Goal: Communication & Community: Share content

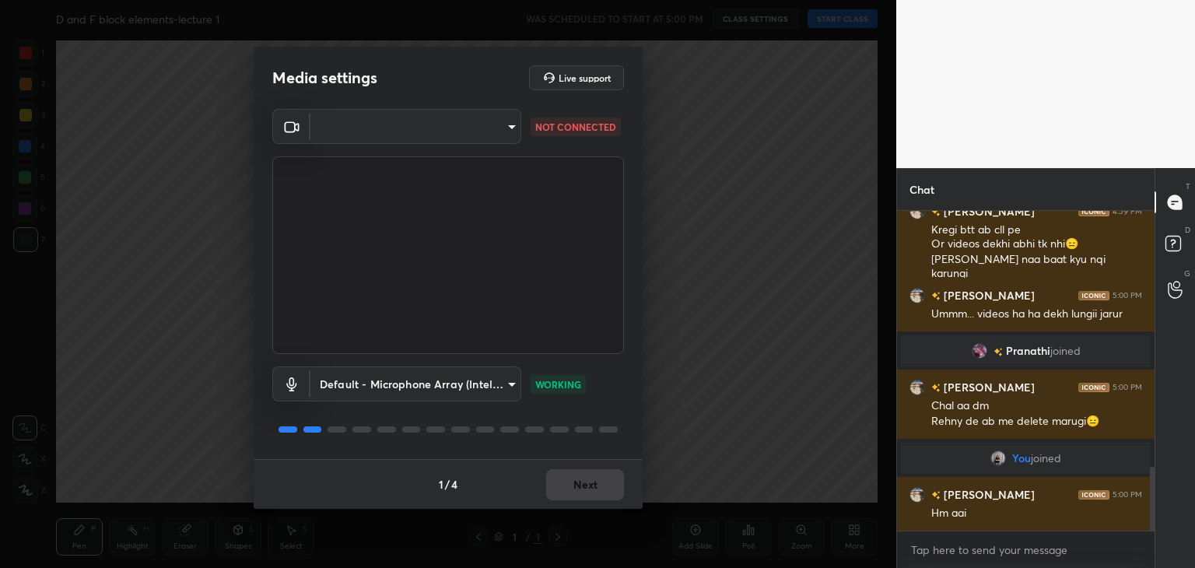
scroll to position [1323, 0]
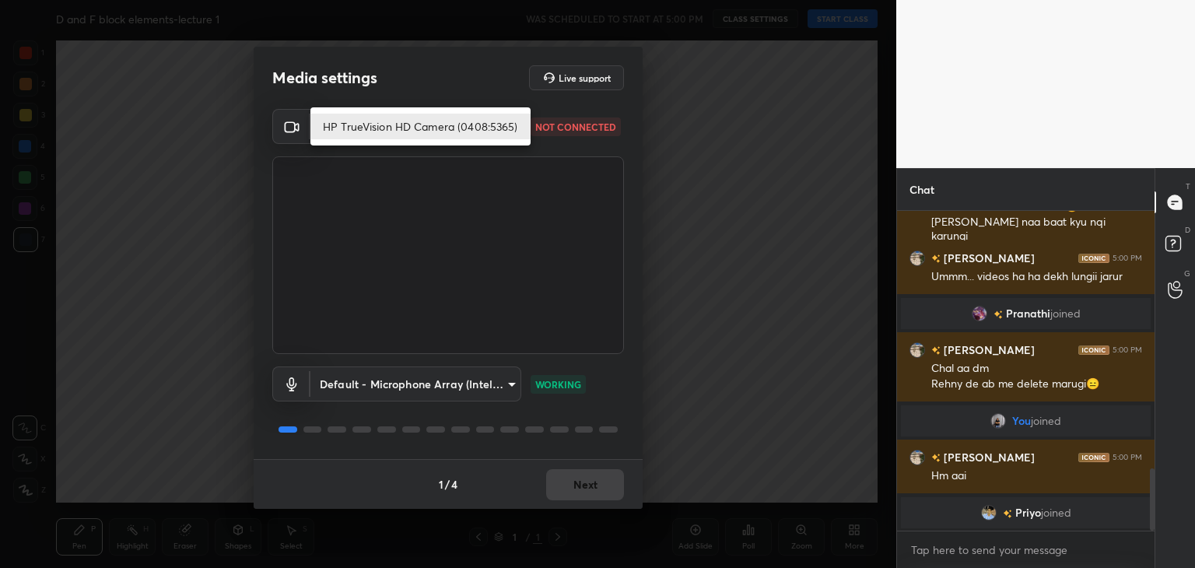
click at [410, 125] on body "1 2 3 4 5 6 7 C X Z C X Z E E Erase all H H D and F block elements-lecture 1 WA…" at bounding box center [597, 284] width 1195 height 568
click at [410, 125] on li "HP TrueVision HD Camera (0408:5365)" at bounding box center [421, 127] width 220 height 26
type input "5c80a9e19d2e9e2fe24967a74ee7a2edf476ae3d53d3cf9234d22635c968b3c5"
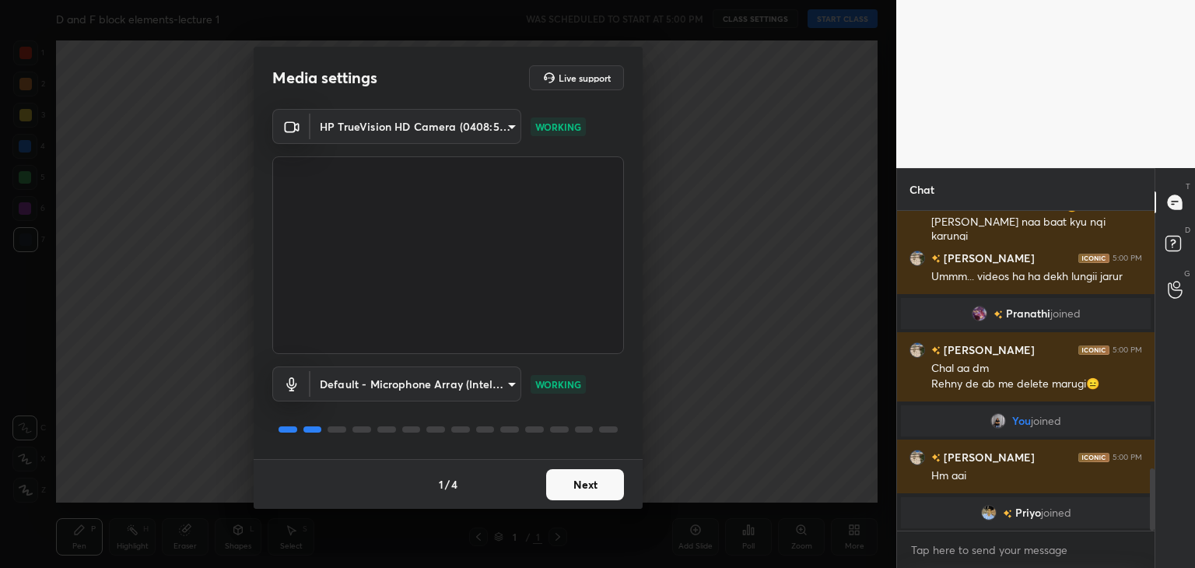
click at [574, 481] on button "Next" at bounding box center [585, 484] width 78 height 31
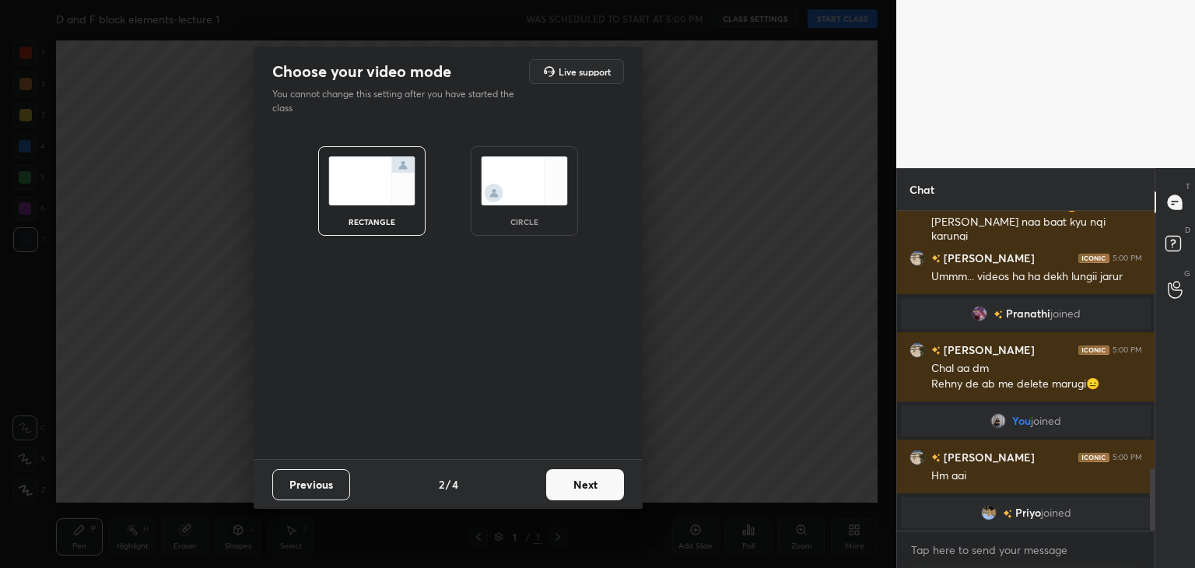
click at [517, 195] on img at bounding box center [524, 180] width 87 height 49
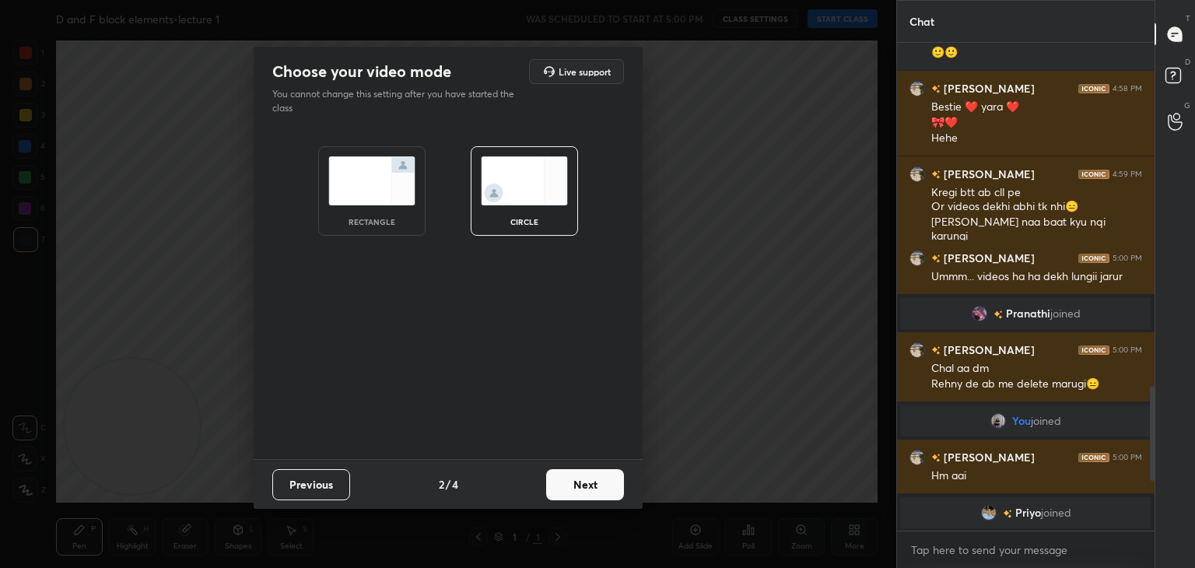
click at [582, 491] on button "Next" at bounding box center [585, 484] width 78 height 31
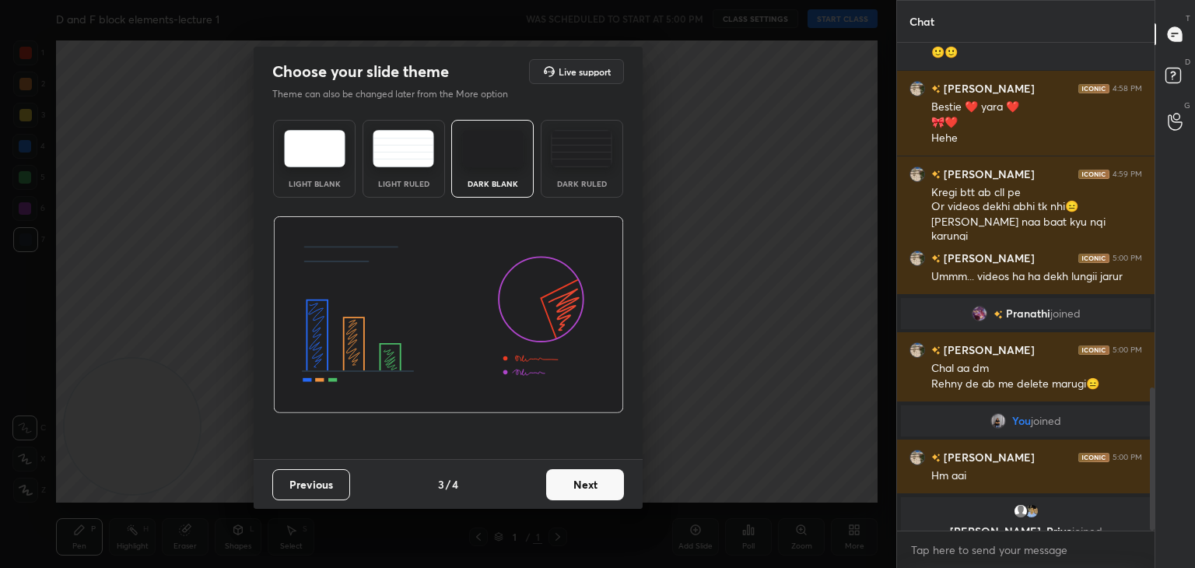
scroll to position [1174, 0]
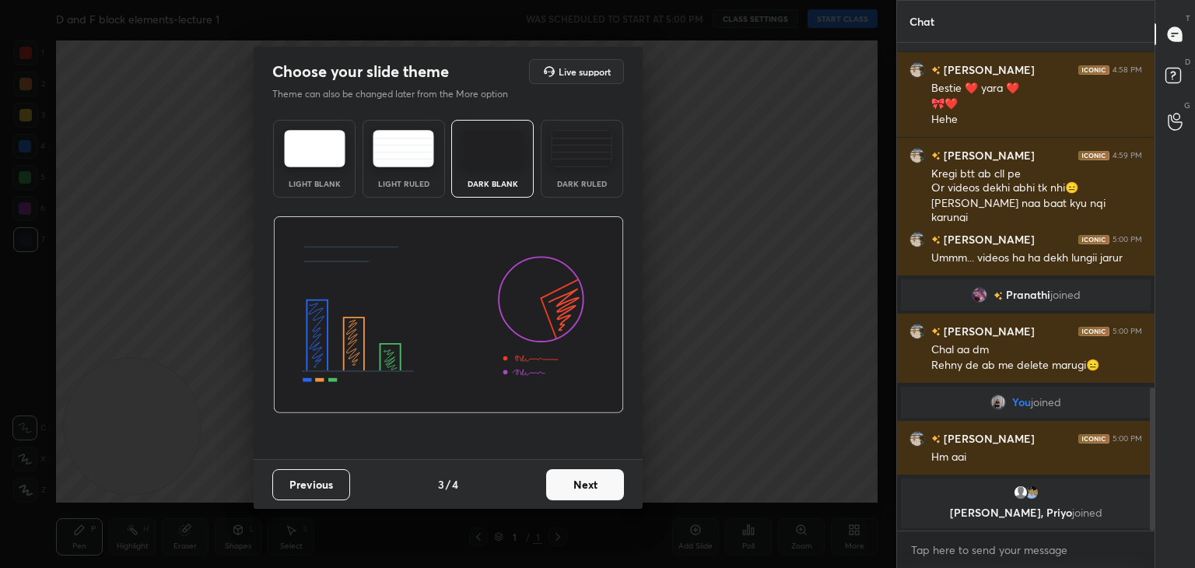
click at [560, 482] on button "Next" at bounding box center [585, 484] width 78 height 31
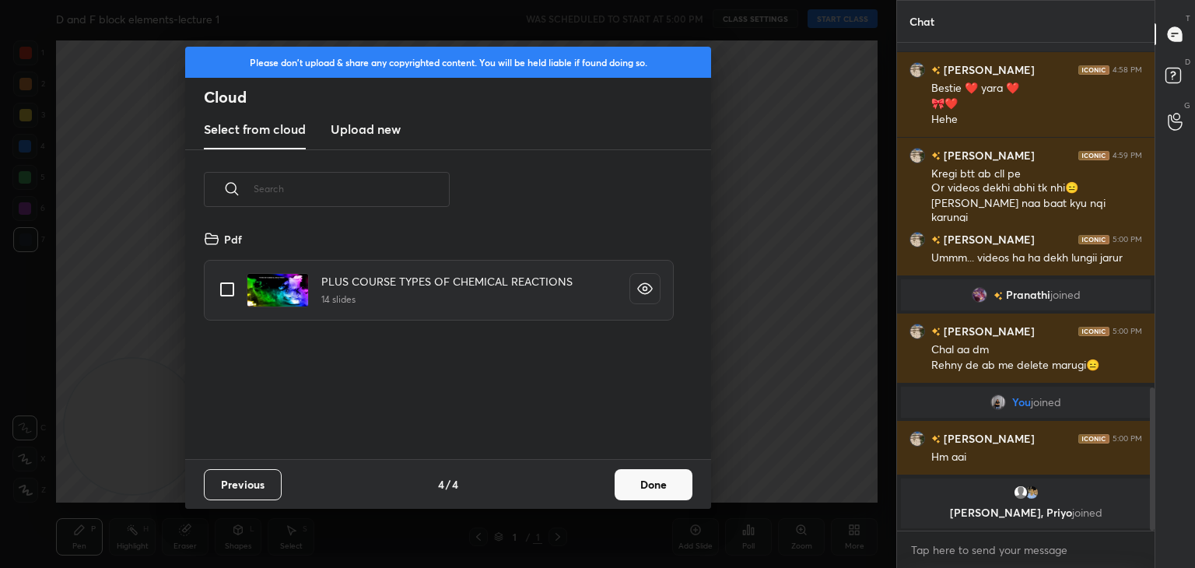
scroll to position [230, 500]
click at [632, 489] on button "Done" at bounding box center [654, 484] width 78 height 31
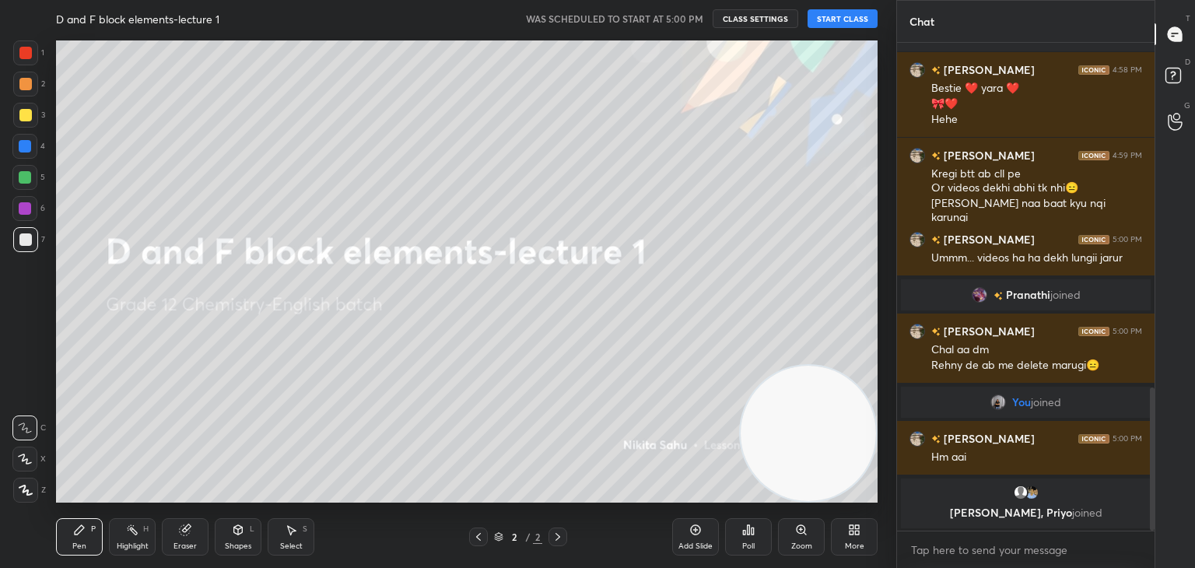
drag, startPoint x: 143, startPoint y: 395, endPoint x: 840, endPoint y: 482, distance: 701.8
click at [840, 482] on video at bounding box center [808, 433] width 135 height 135
click at [819, 10] on button "START CLASS" at bounding box center [843, 18] width 70 height 19
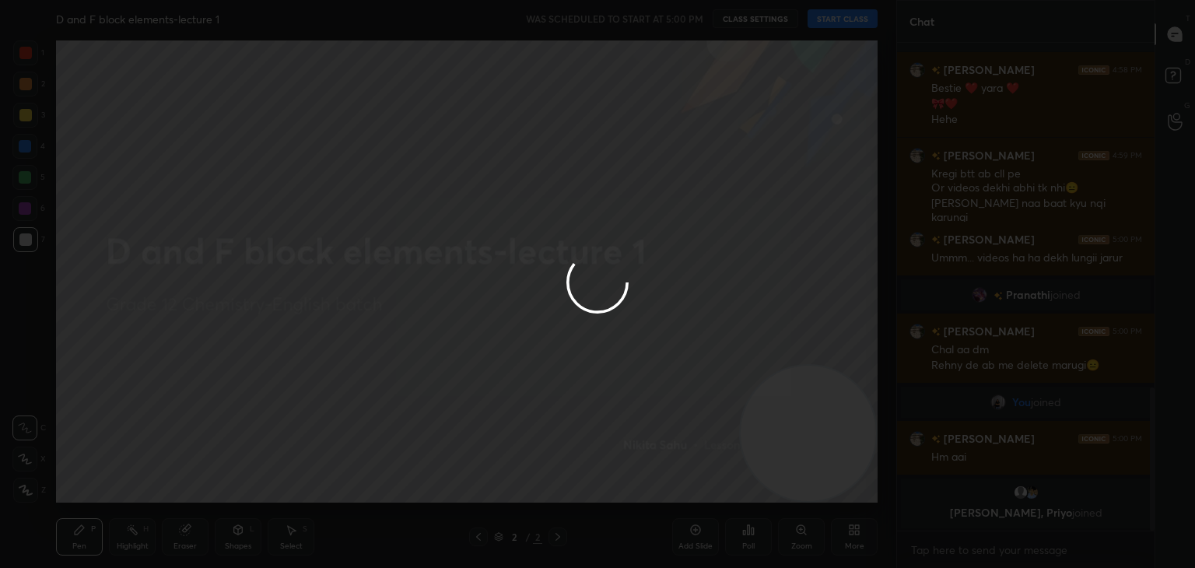
type textarea "x"
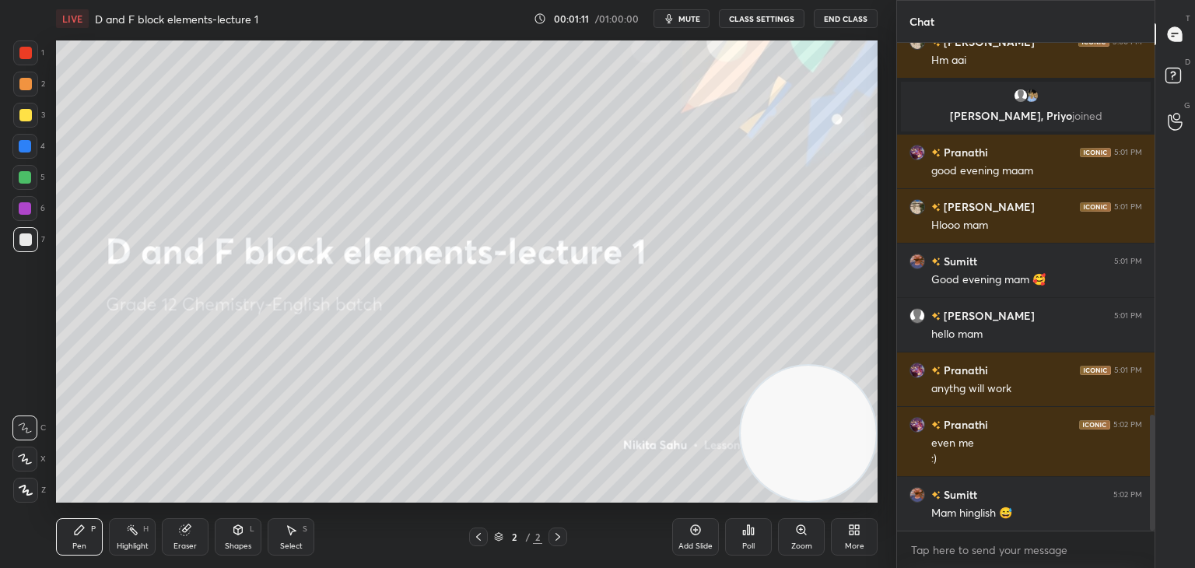
scroll to position [1564, 0]
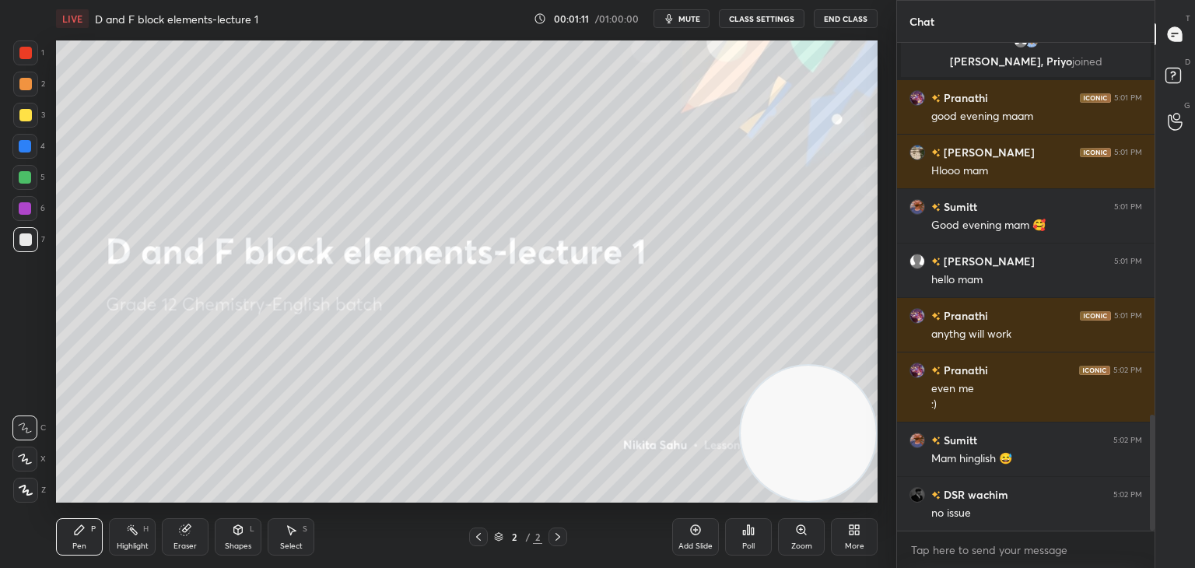
click at [707, 542] on div "Add Slide" at bounding box center [696, 546] width 34 height 8
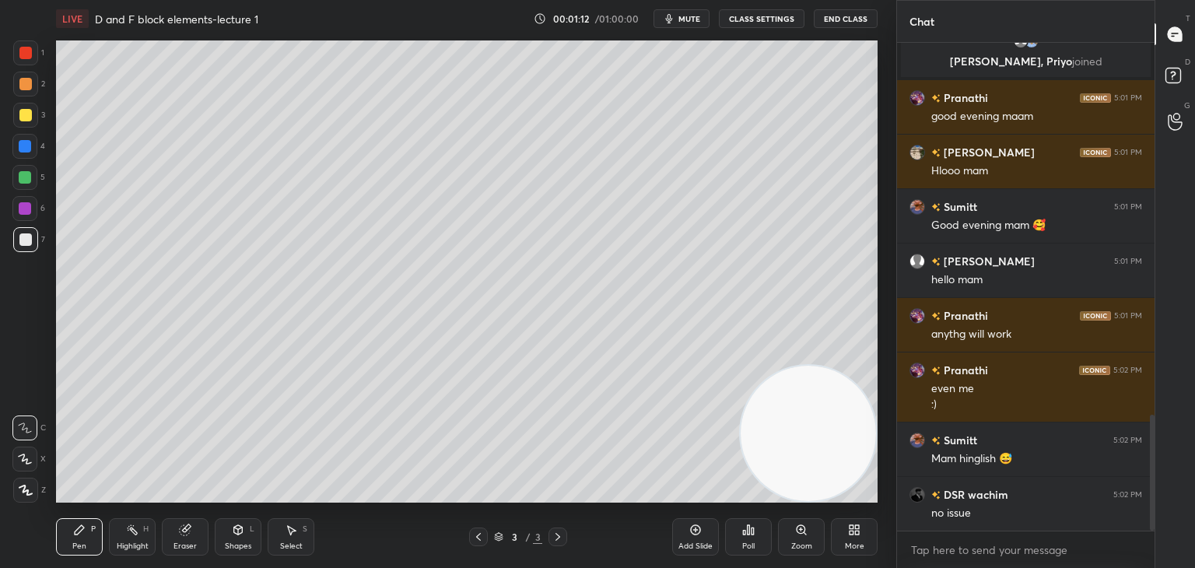
click at [32, 493] on div at bounding box center [25, 490] width 25 height 25
click at [847, 528] on div "More" at bounding box center [854, 536] width 47 height 37
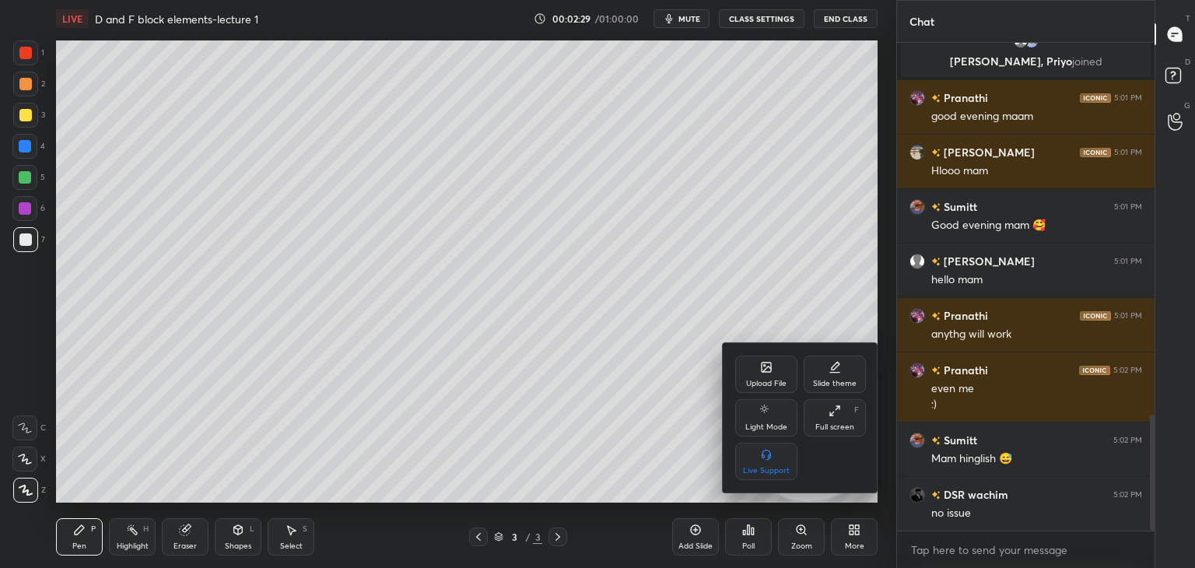
click at [762, 372] on icon at bounding box center [766, 367] width 9 height 9
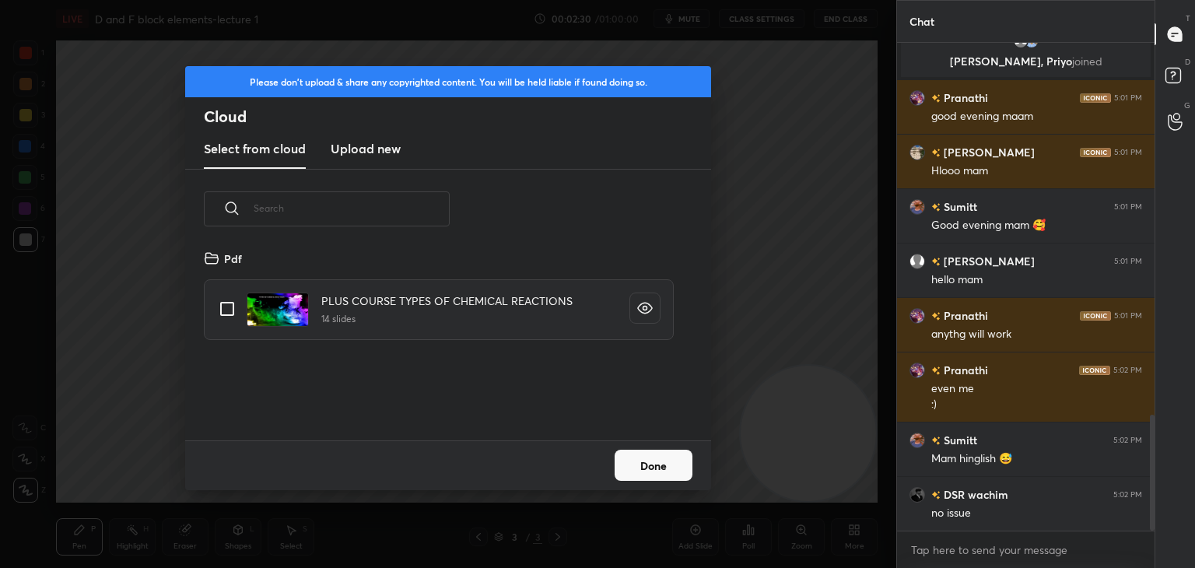
scroll to position [191, 500]
click at [358, 147] on h3 "Upload new" at bounding box center [366, 148] width 70 height 19
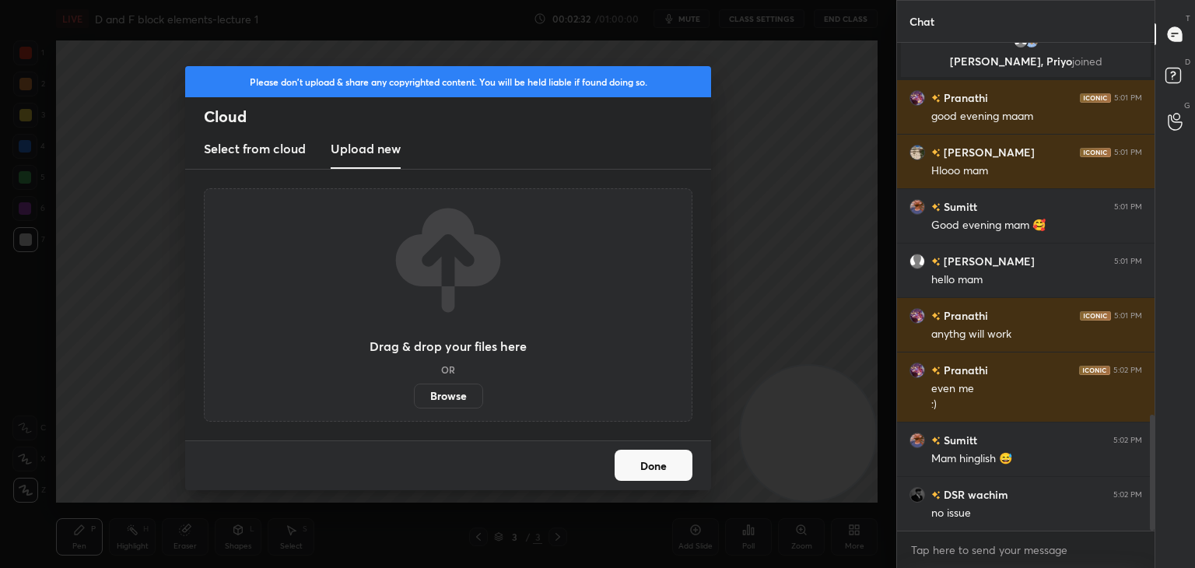
click at [429, 395] on label "Browse" at bounding box center [448, 396] width 69 height 25
click at [414, 395] on input "Browse" at bounding box center [414, 396] width 0 height 25
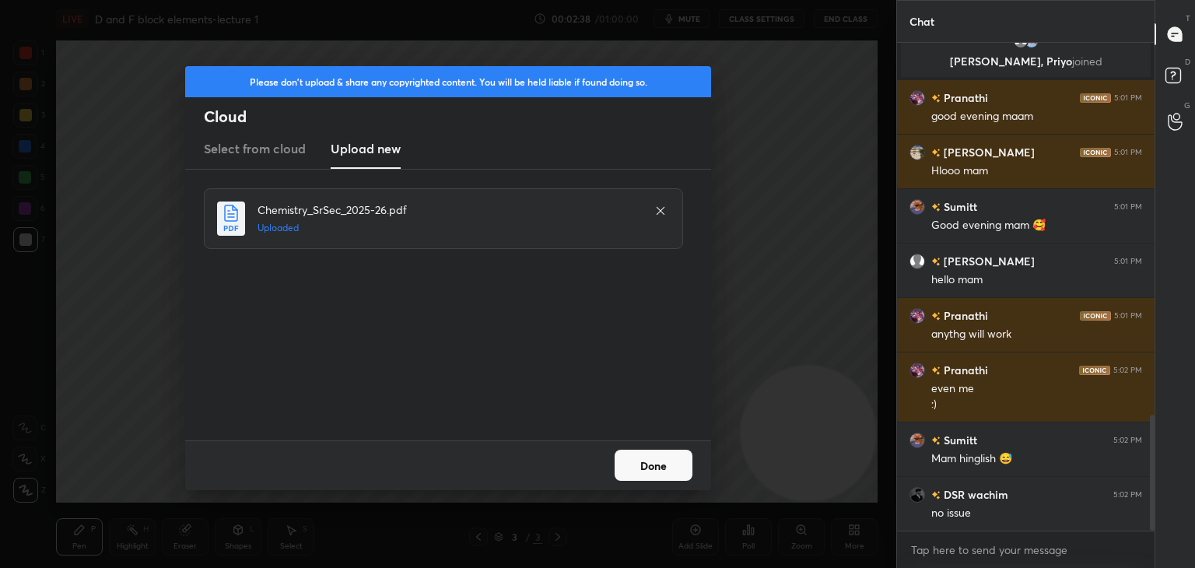
click at [635, 463] on button "Done" at bounding box center [654, 465] width 78 height 31
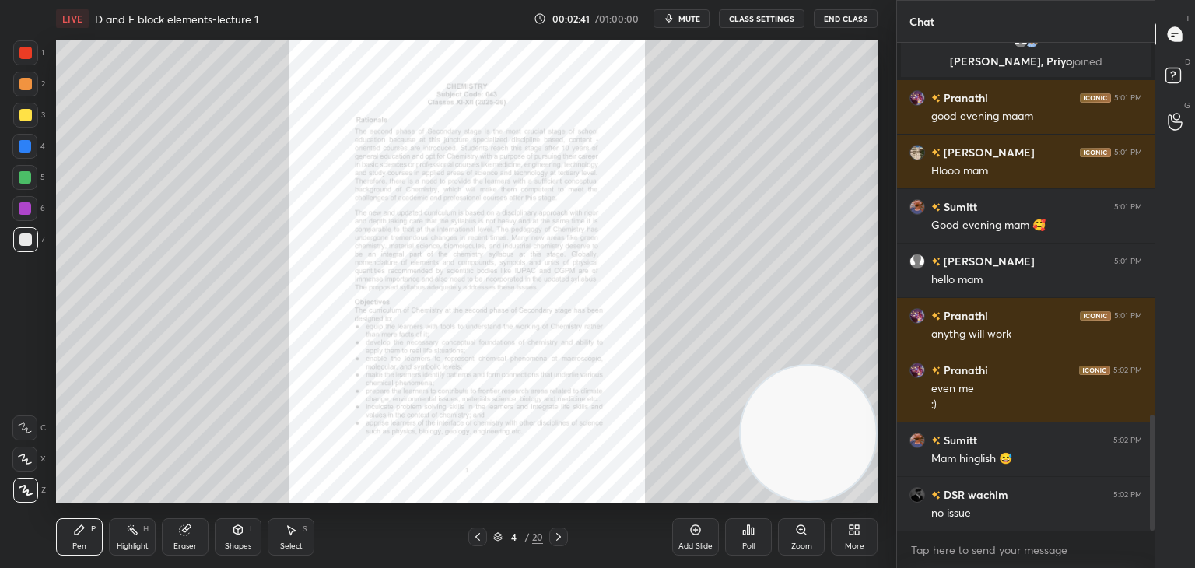
click at [560, 536] on icon at bounding box center [559, 537] width 12 height 12
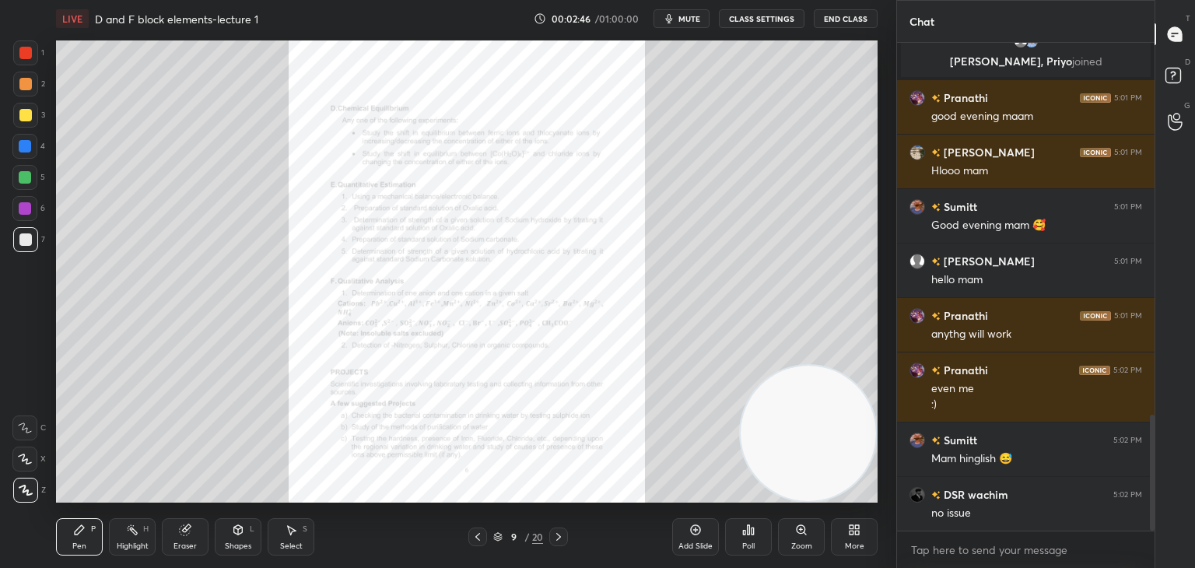
click at [560, 536] on icon at bounding box center [559, 537] width 12 height 12
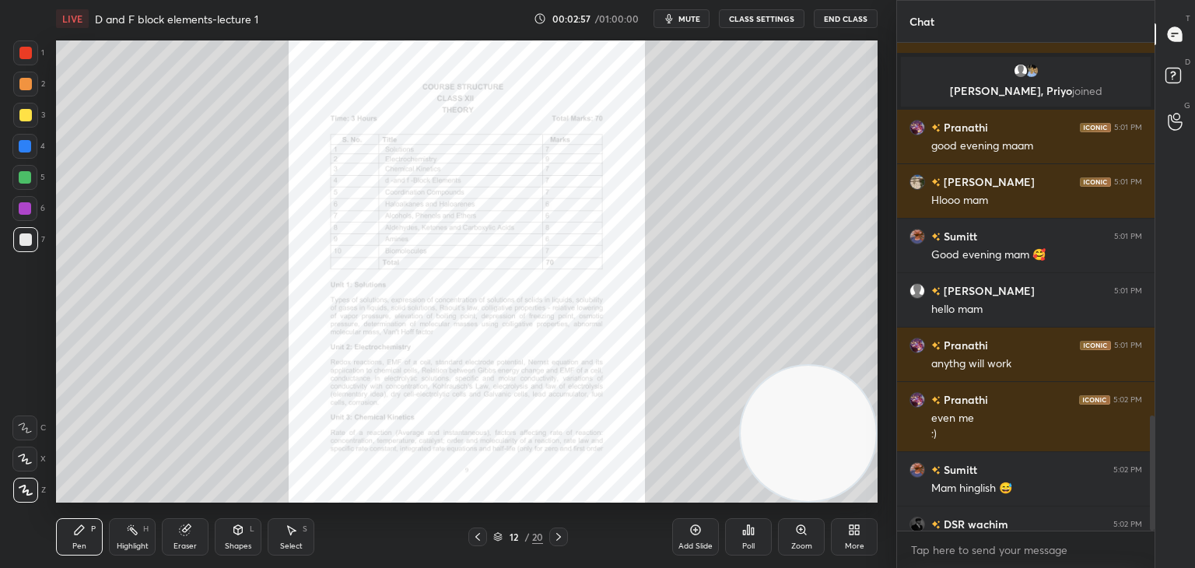
scroll to position [1580, 0]
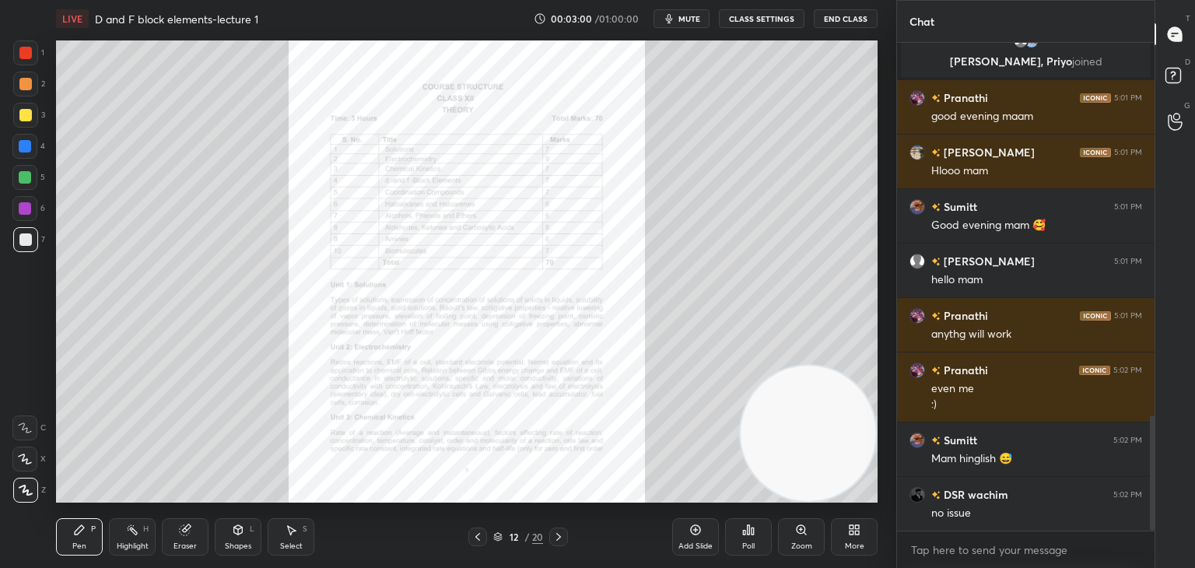
click at [27, 46] on div at bounding box center [25, 52] width 25 height 25
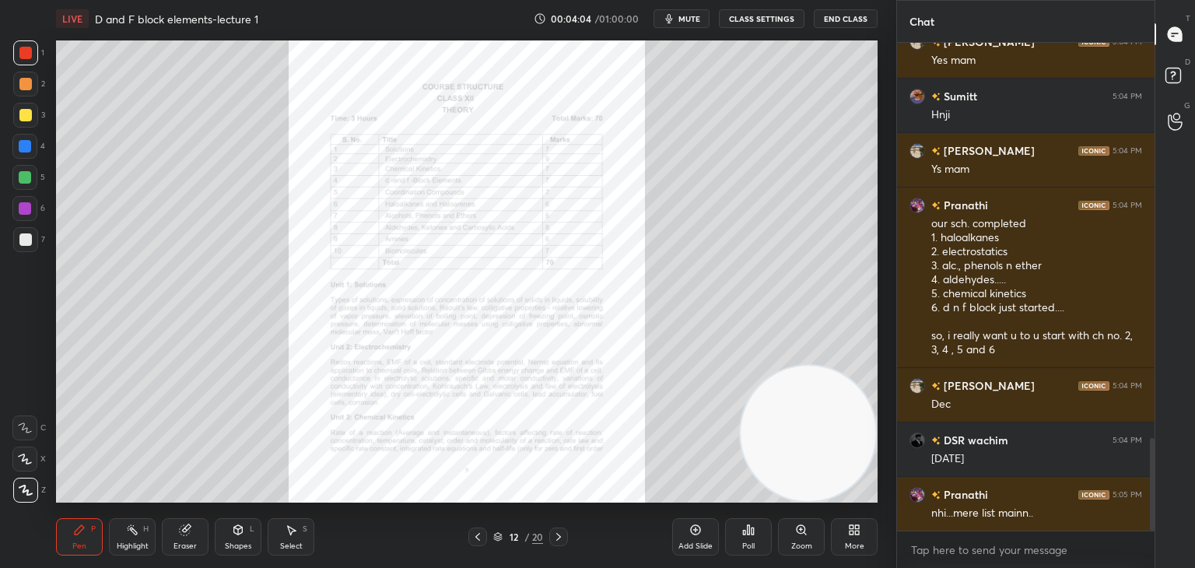
scroll to position [2103, 0]
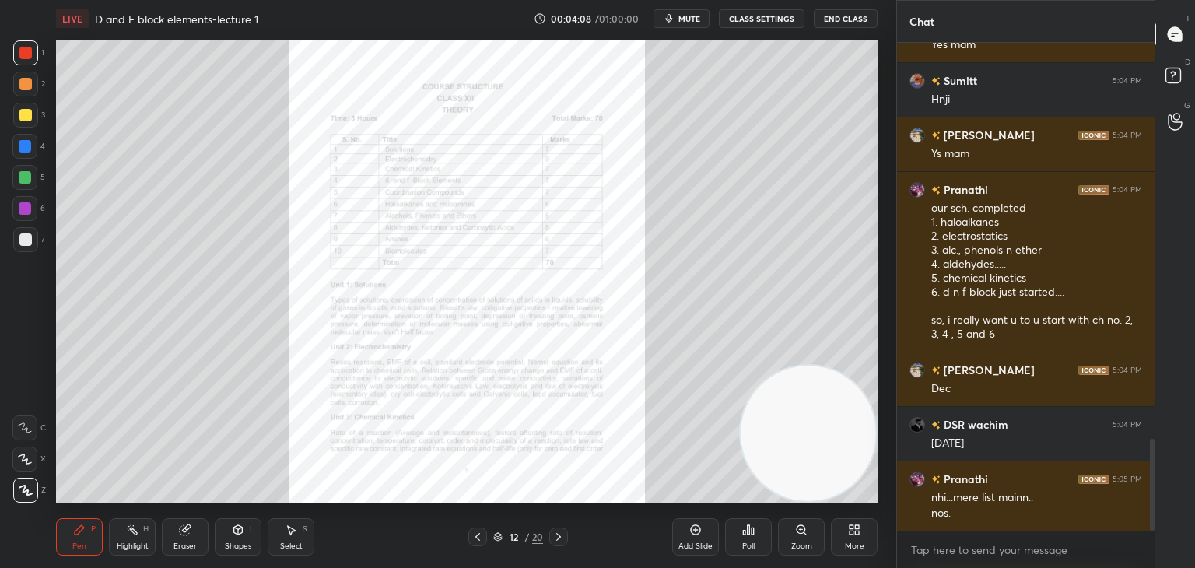
click at [694, 532] on icon at bounding box center [695, 530] width 12 height 12
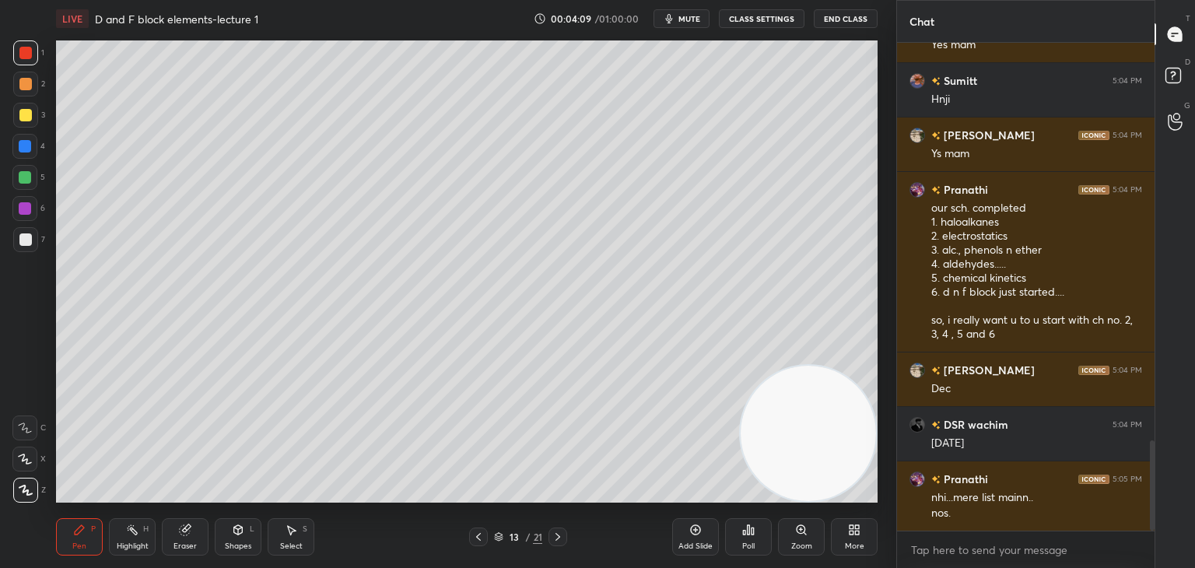
scroll to position [2157, 0]
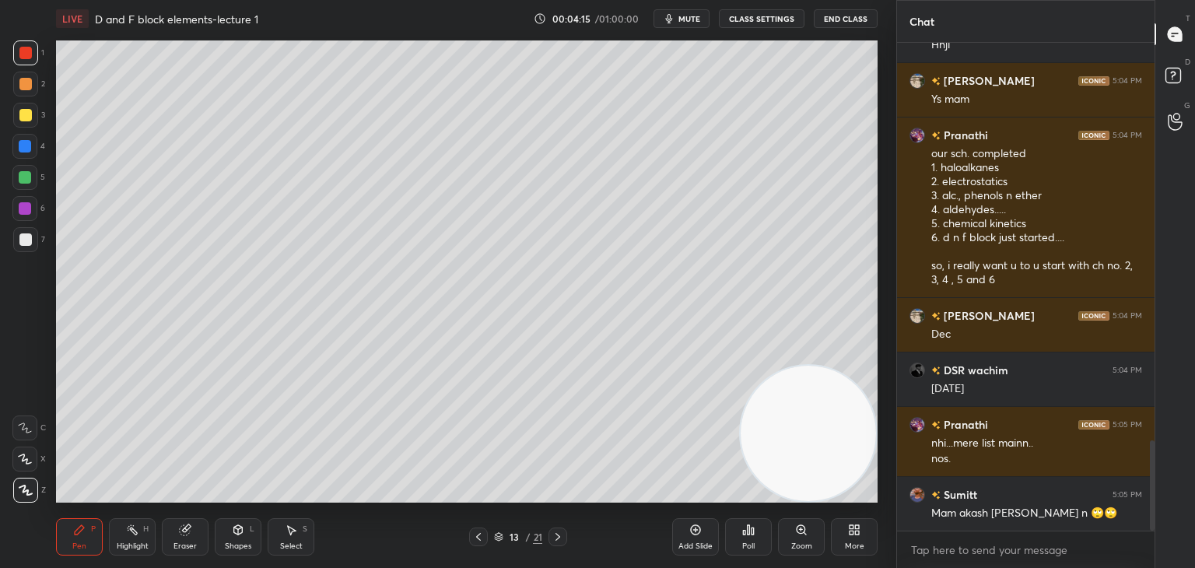
click at [22, 240] on div at bounding box center [25, 239] width 12 height 12
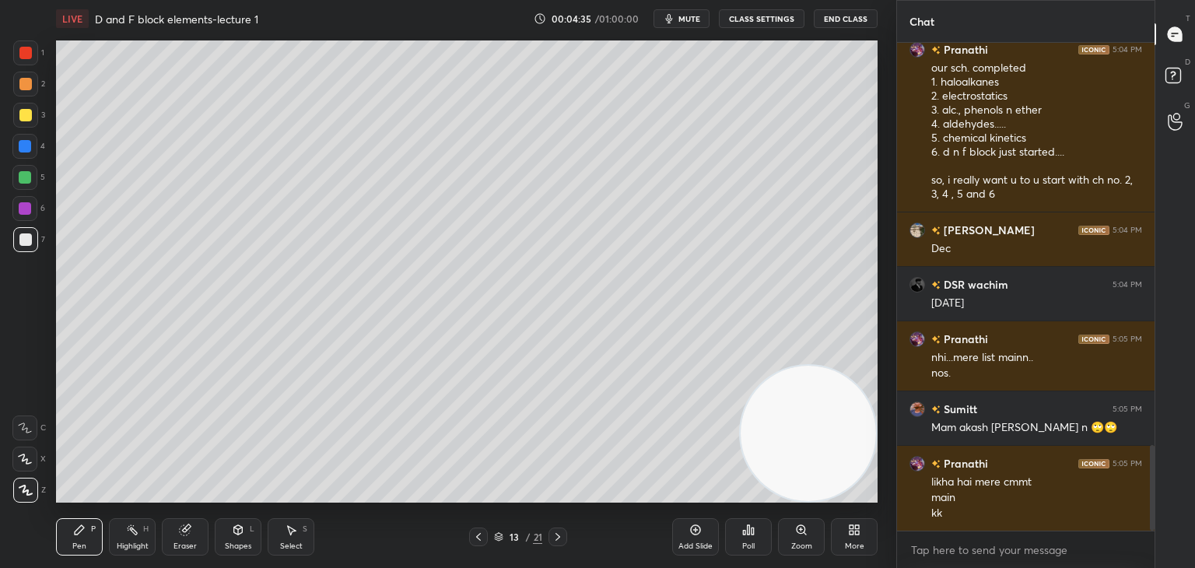
scroll to position [2297, 0]
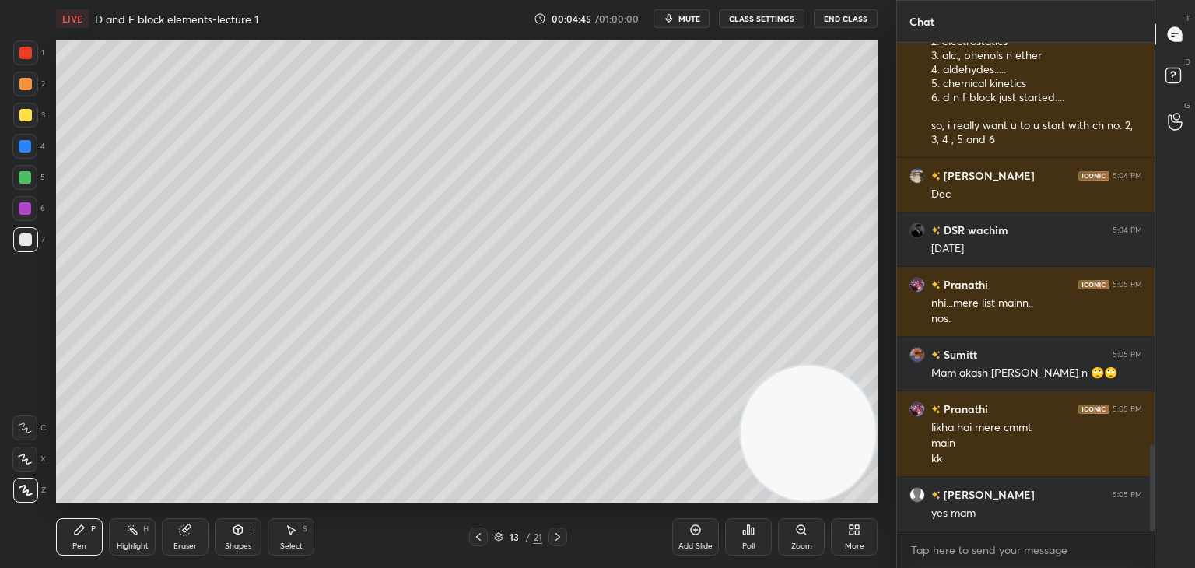
click at [477, 537] on icon at bounding box center [478, 537] width 5 height 8
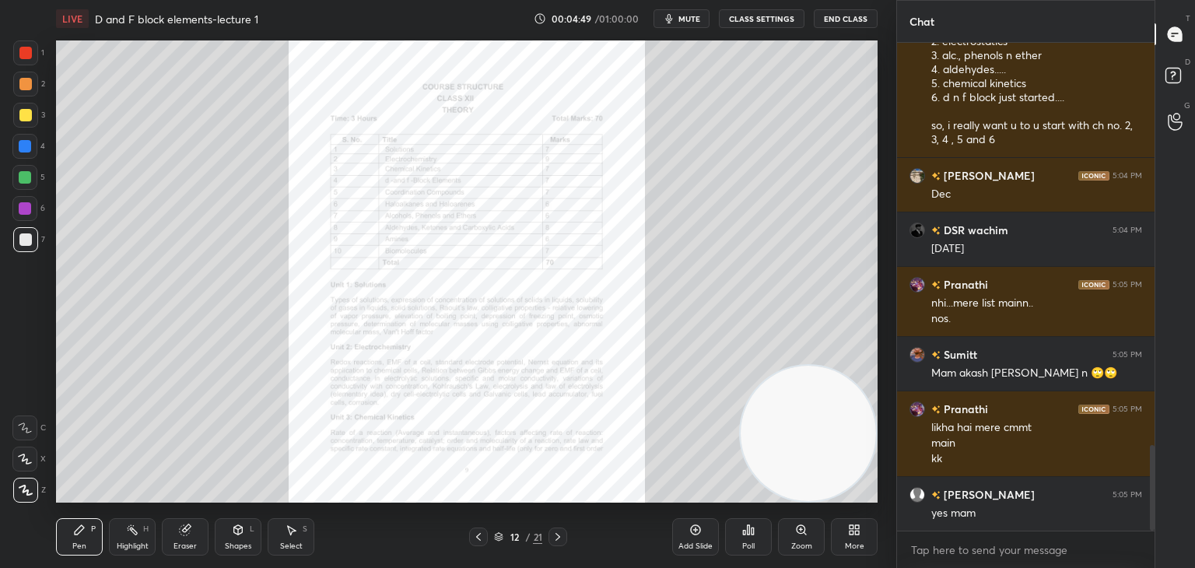
click at [559, 538] on icon at bounding box center [558, 537] width 5 height 8
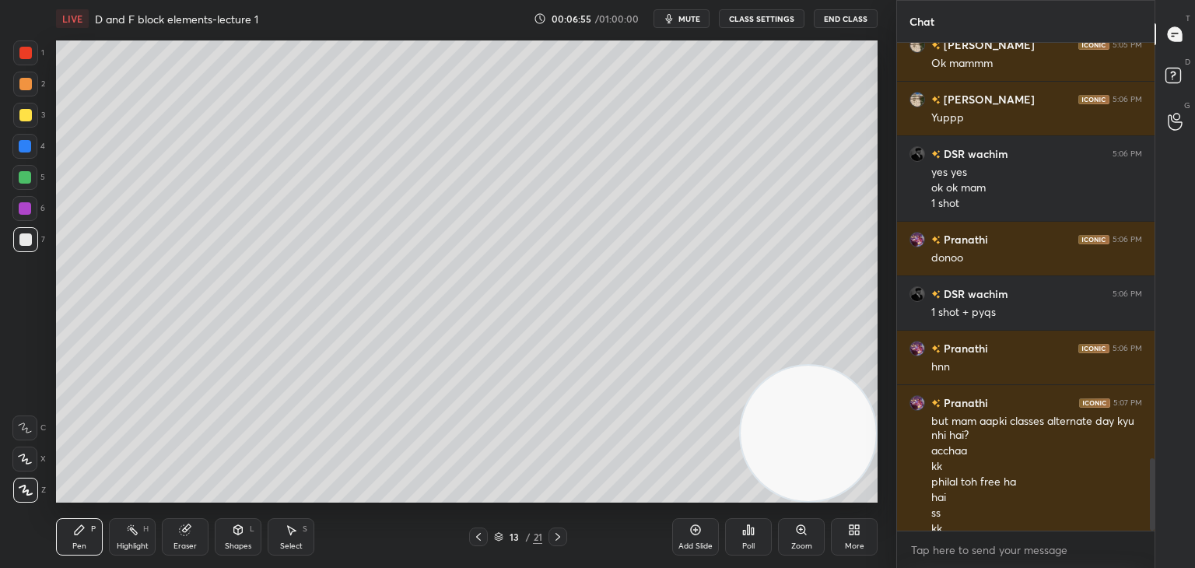
scroll to position [2817, 0]
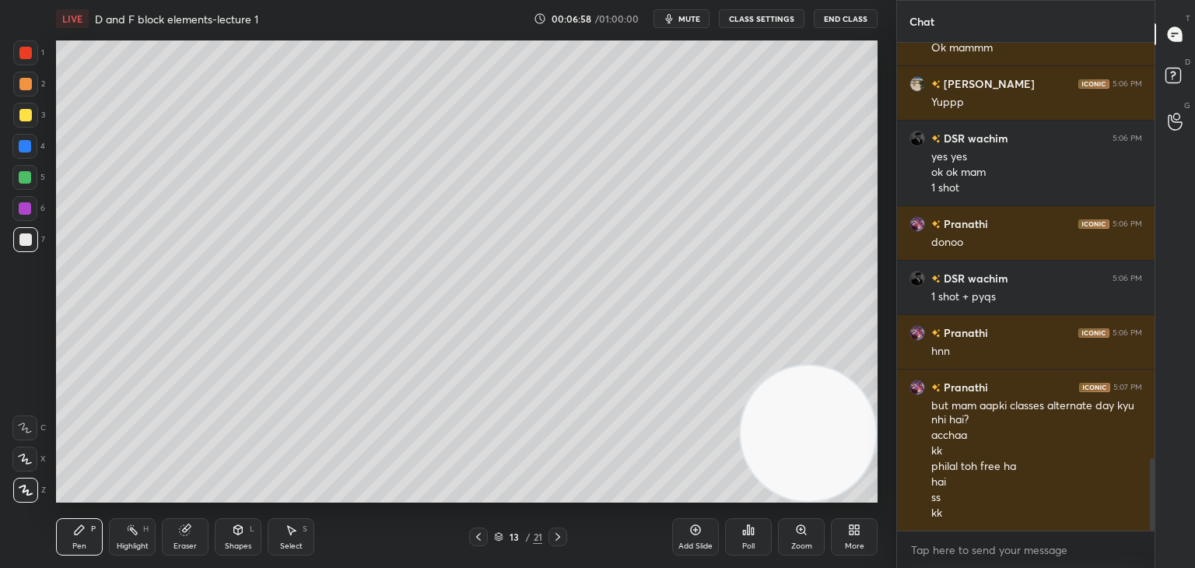
click at [482, 539] on icon at bounding box center [478, 537] width 12 height 12
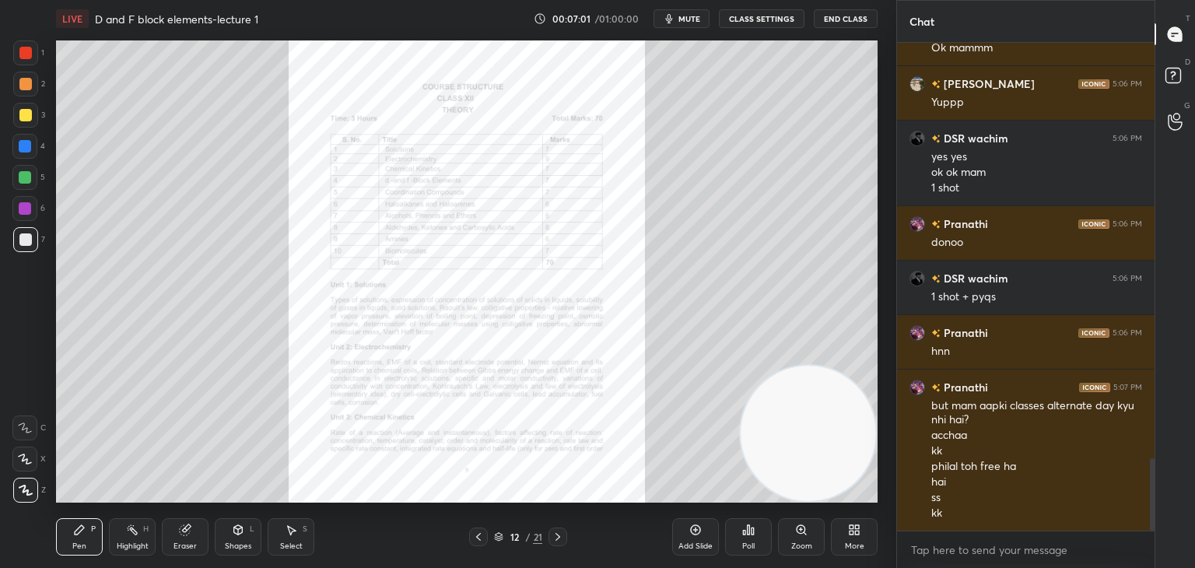
click at [26, 55] on div at bounding box center [25, 53] width 12 height 12
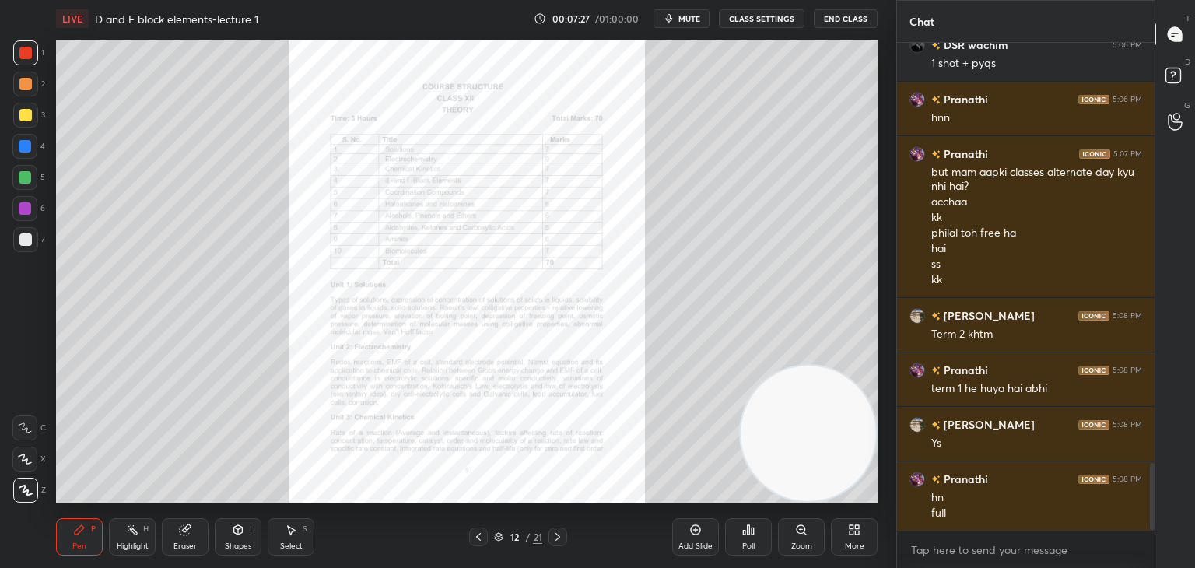
scroll to position [3105, 0]
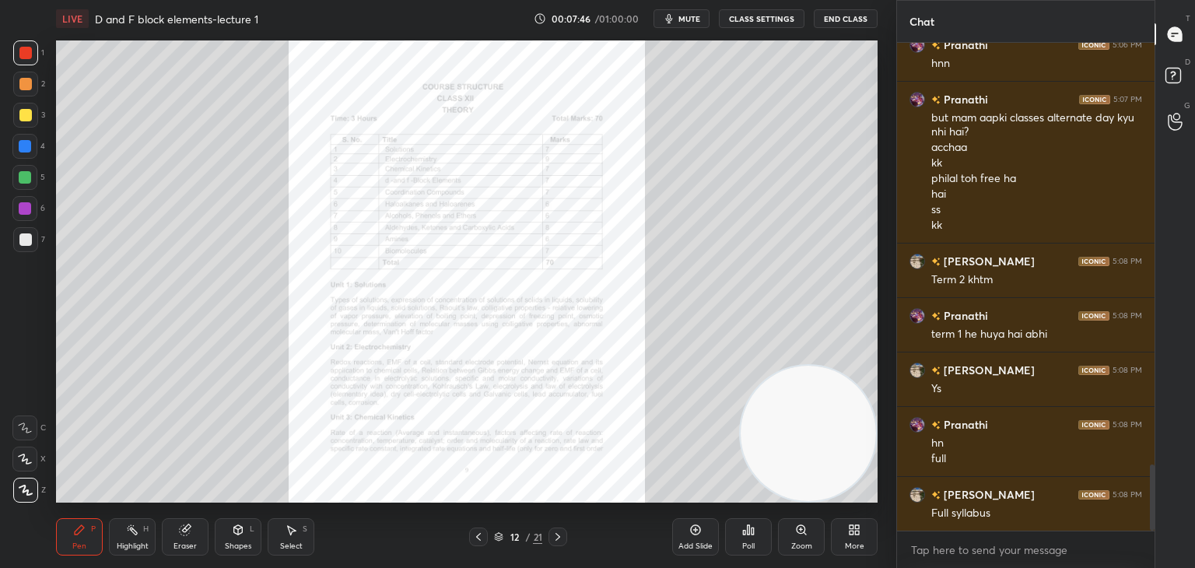
click at [807, 529] on icon at bounding box center [801, 530] width 12 height 12
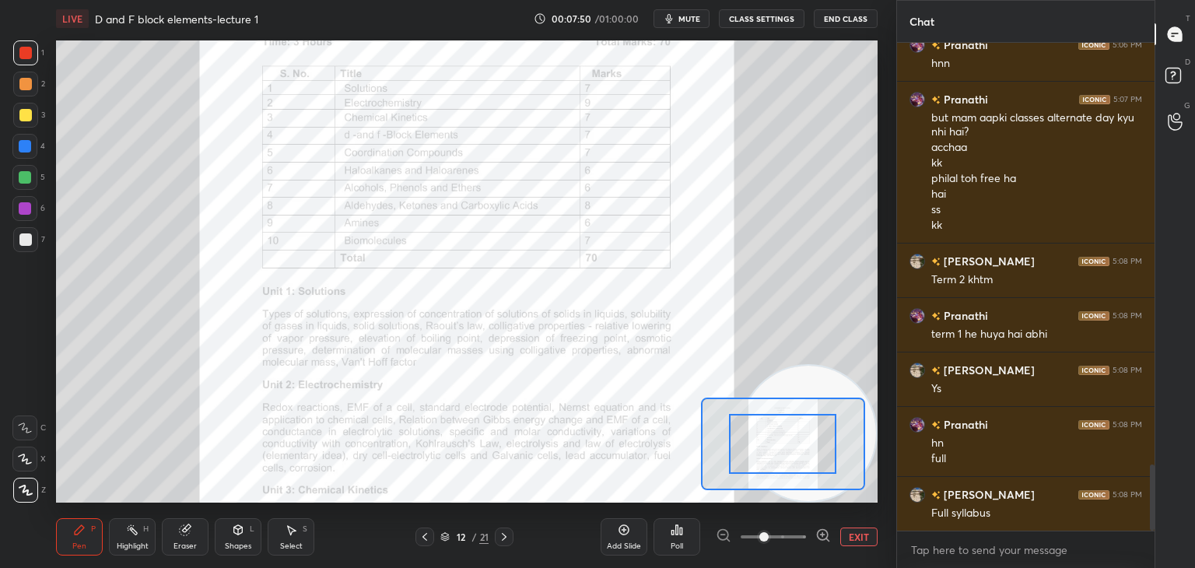
click at [507, 530] on div at bounding box center [504, 537] width 19 height 19
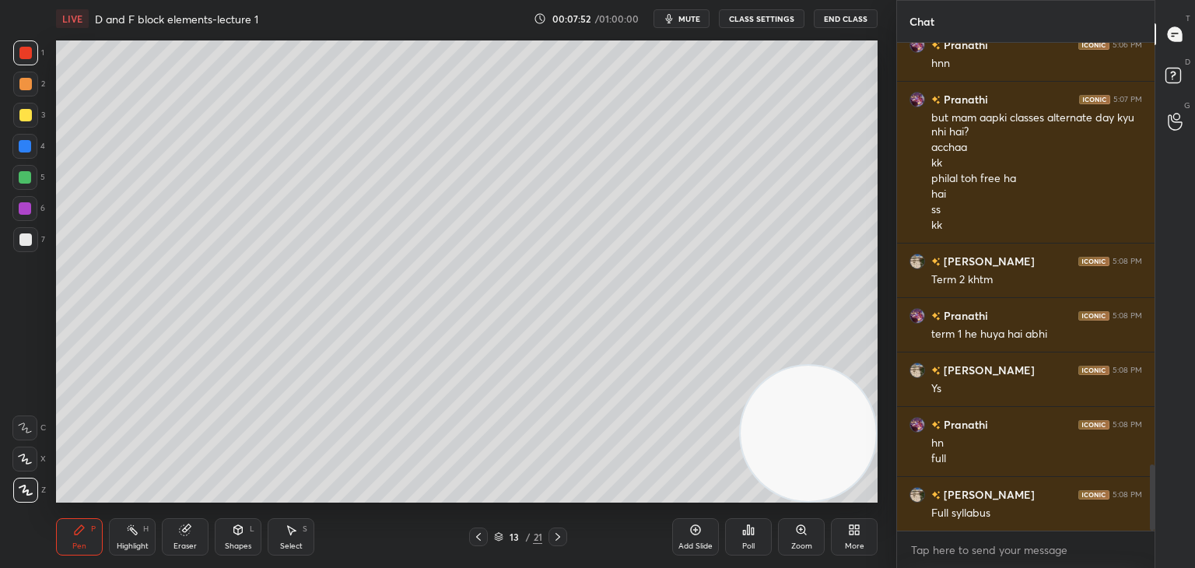
click at [507, 530] on div "13 / 21" at bounding box center [518, 537] width 48 height 14
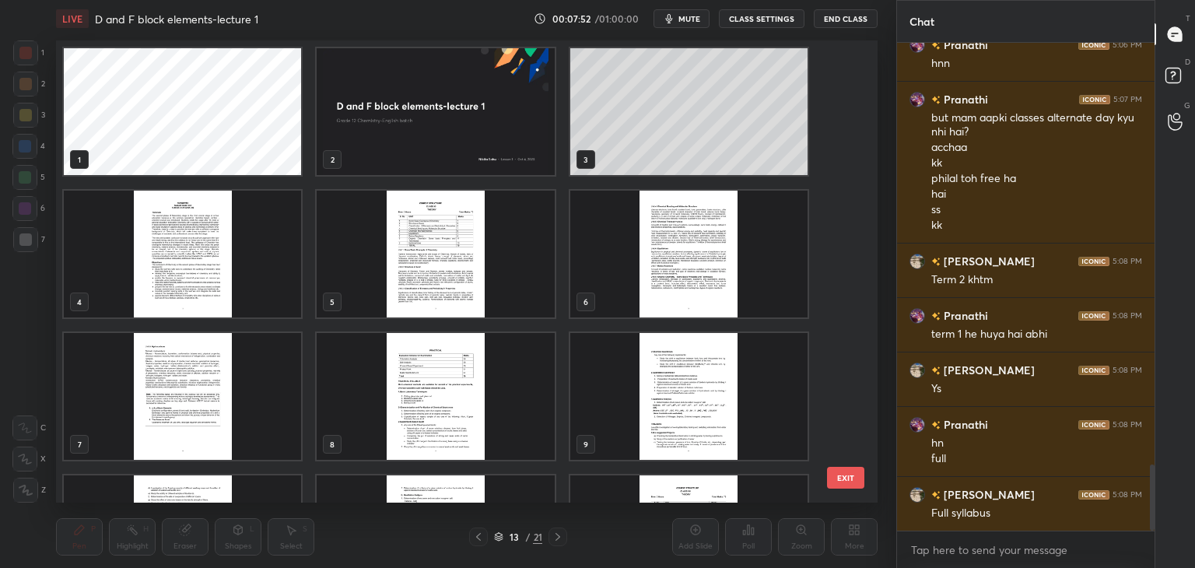
scroll to position [458, 814]
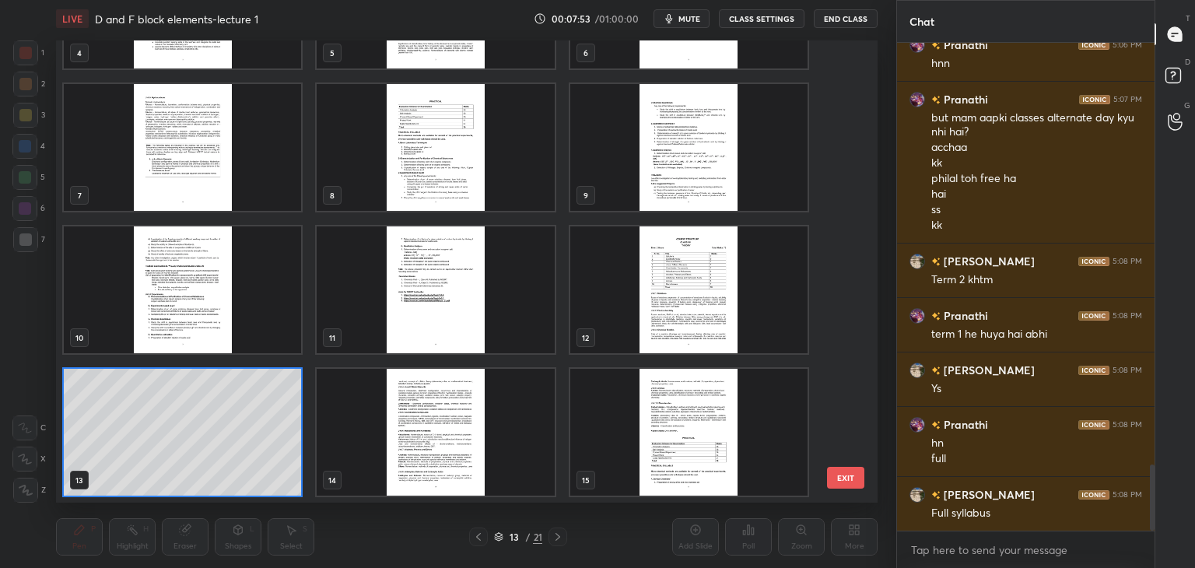
click at [440, 284] on img "grid" at bounding box center [435, 289] width 237 height 127
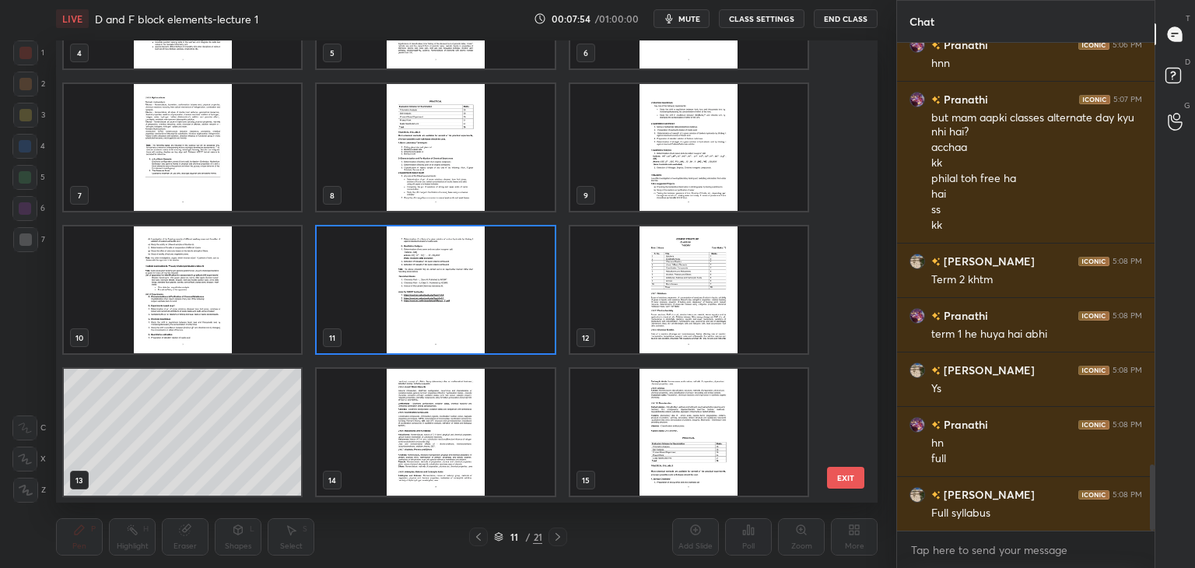
click at [278, 245] on img "grid" at bounding box center [182, 289] width 237 height 127
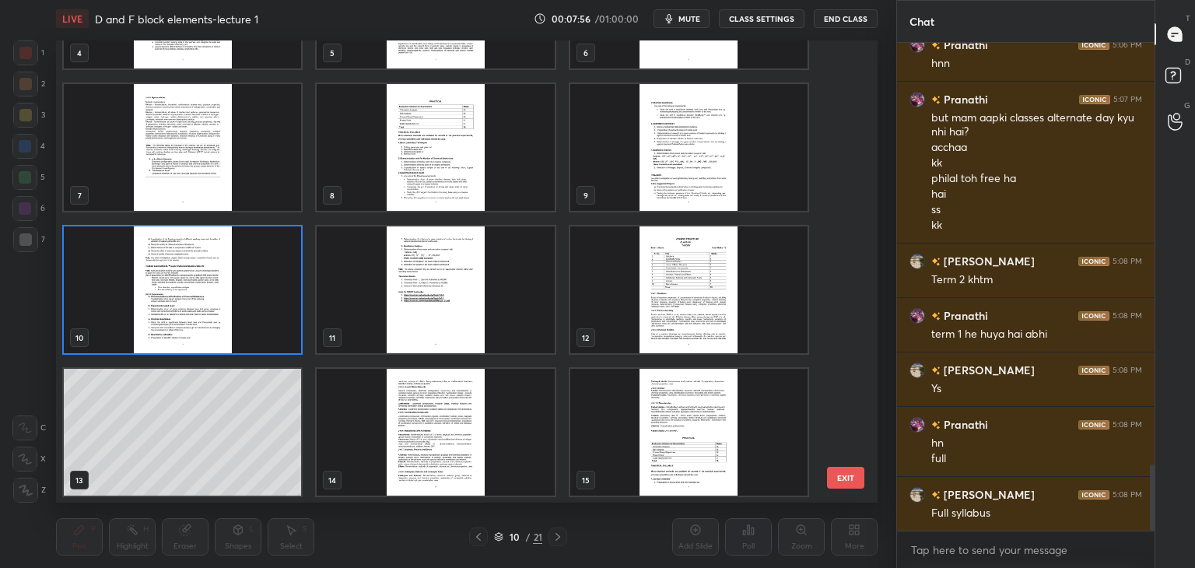
click at [342, 403] on img "grid" at bounding box center [435, 432] width 237 height 127
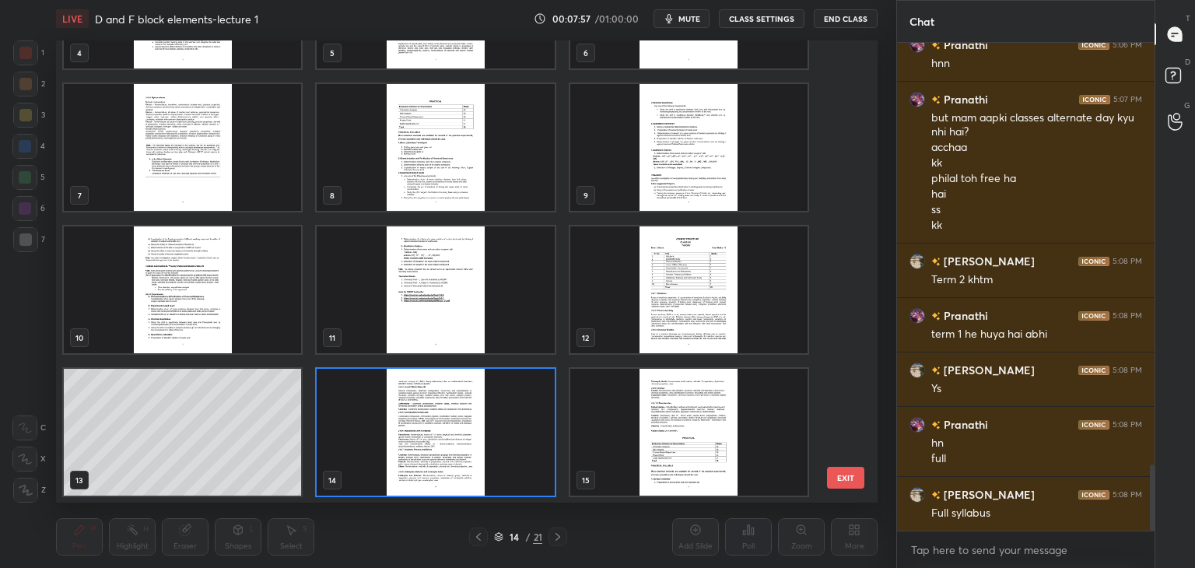
scroll to position [0, 0]
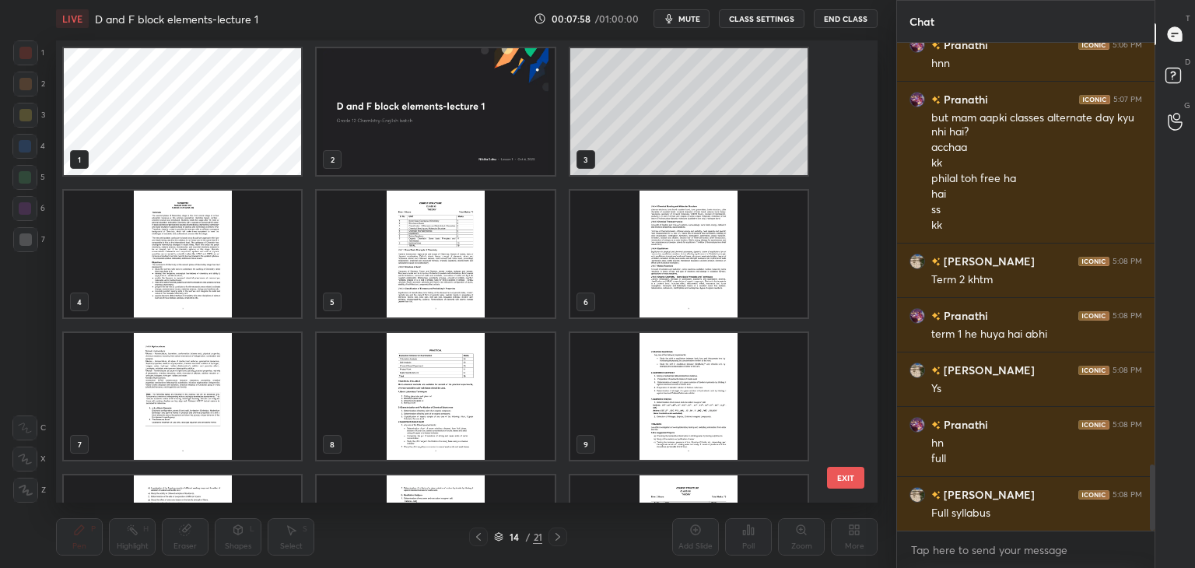
click at [671, 240] on img "grid" at bounding box center [688, 254] width 237 height 127
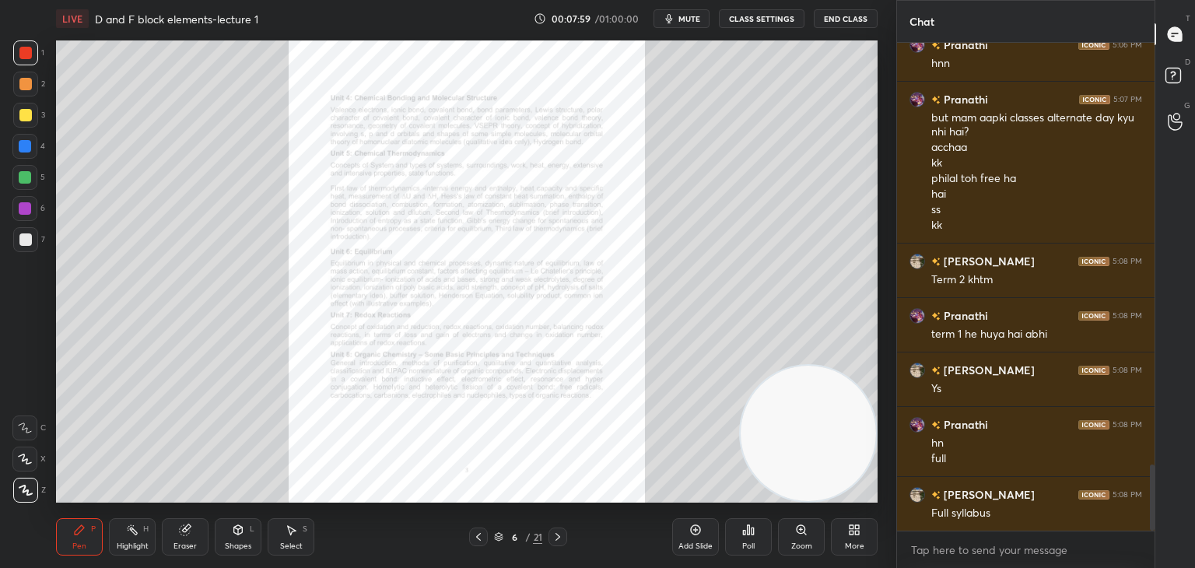
click at [671, 240] on img "grid" at bounding box center [688, 254] width 237 height 127
click at [671, 240] on div "Setting up your live class 1 2 3 4 5 6 7 8 9 10 11 12 EXIT Poll for secs No cor…" at bounding box center [467, 271] width 822 height 462
click at [560, 539] on icon at bounding box center [558, 537] width 12 height 12
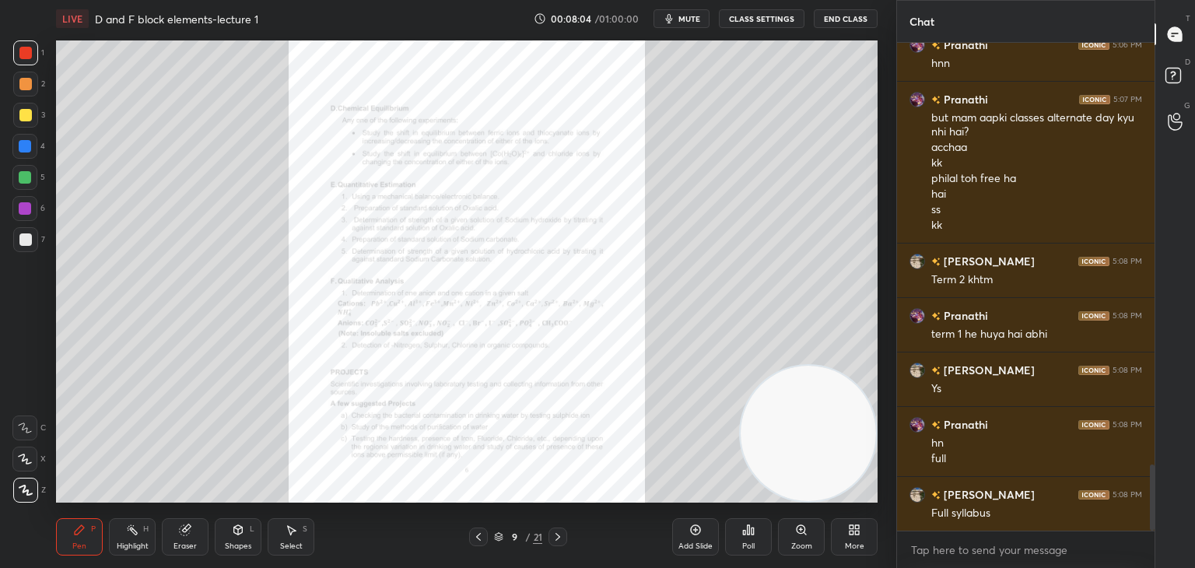
click at [560, 539] on icon at bounding box center [558, 537] width 12 height 12
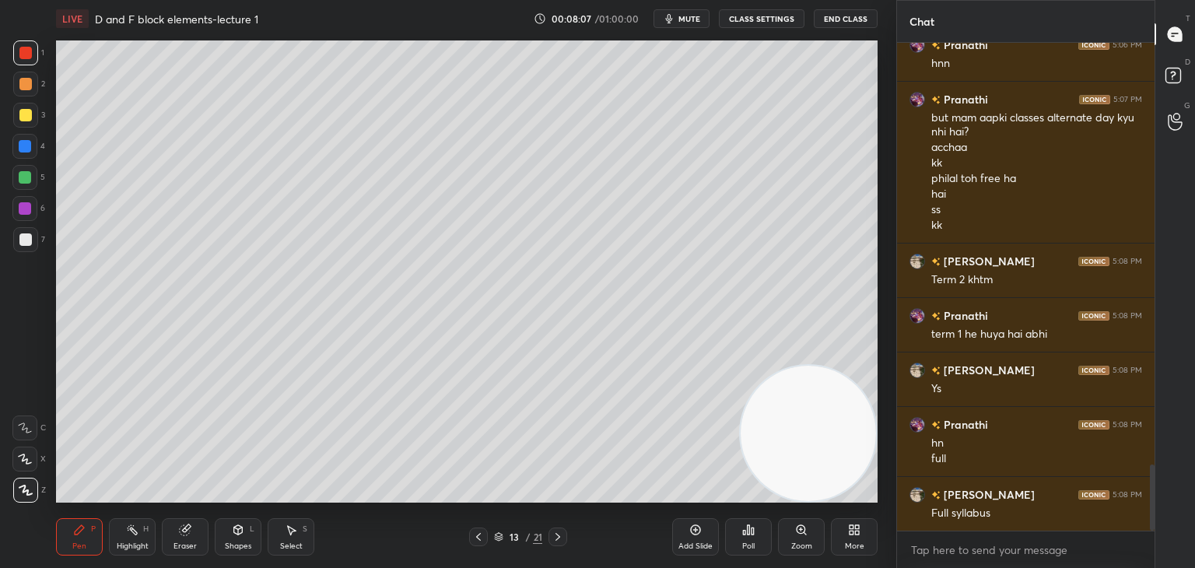
click at [560, 539] on icon at bounding box center [558, 537] width 12 height 12
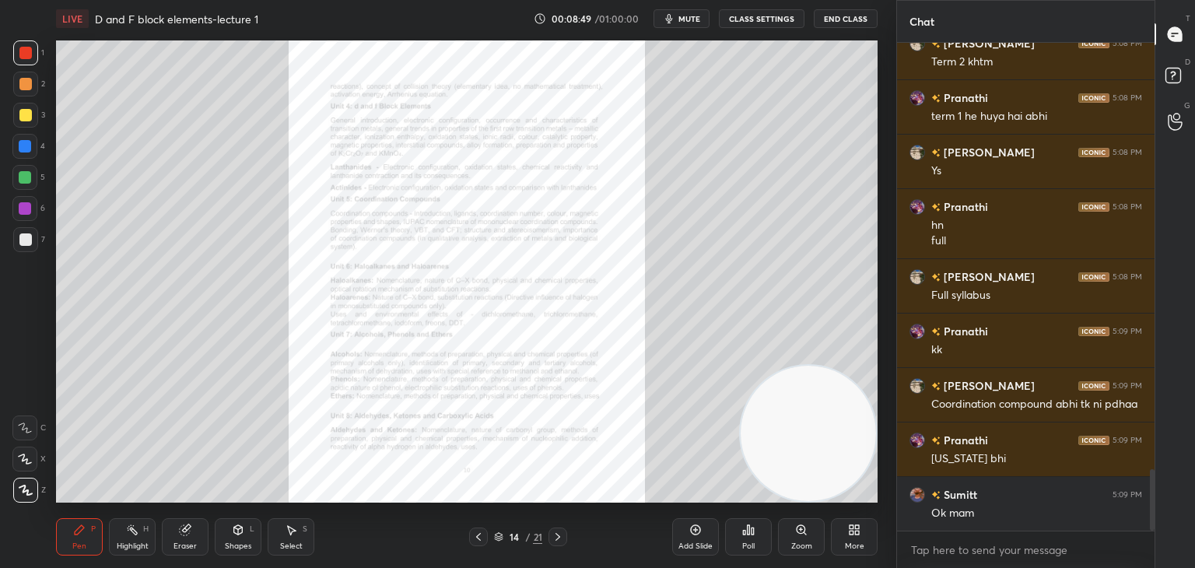
scroll to position [3377, 0]
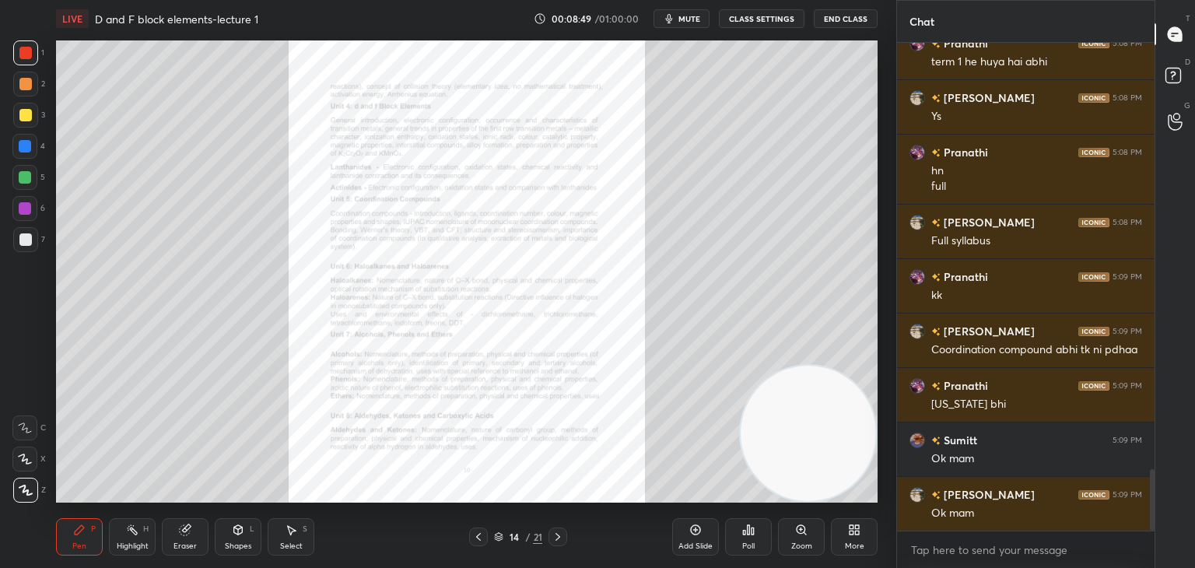
drag, startPoint x: 692, startPoint y: 531, endPoint x: 674, endPoint y: 518, distance: 21.8
click at [691, 531] on icon at bounding box center [695, 530] width 12 height 12
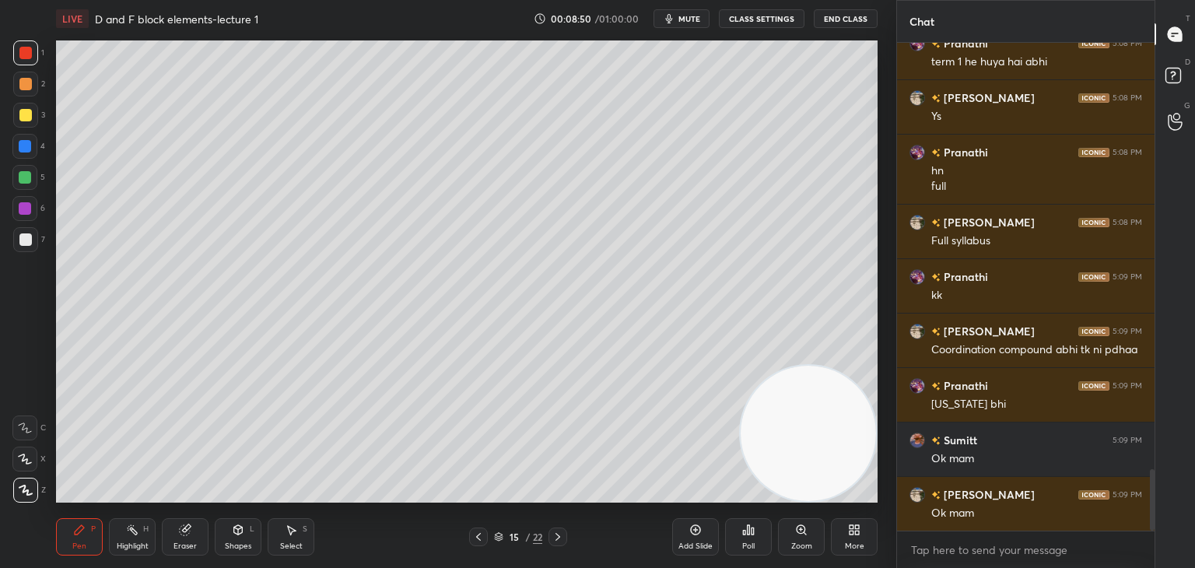
click at [20, 240] on div at bounding box center [25, 239] width 12 height 12
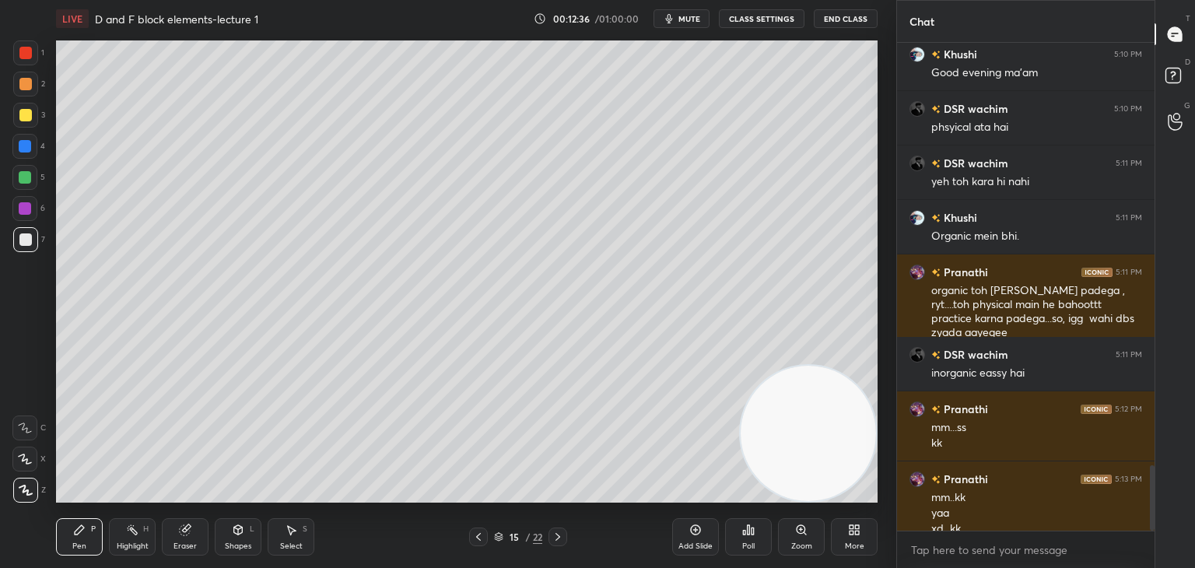
scroll to position [3138, 0]
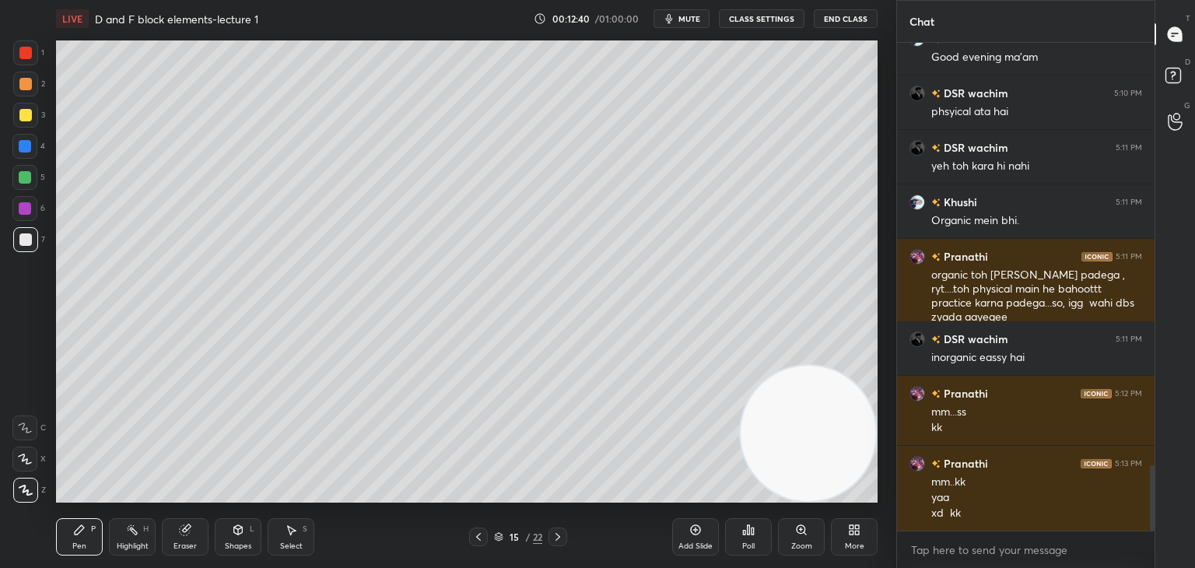
click at [694, 533] on icon at bounding box center [695, 530] width 12 height 12
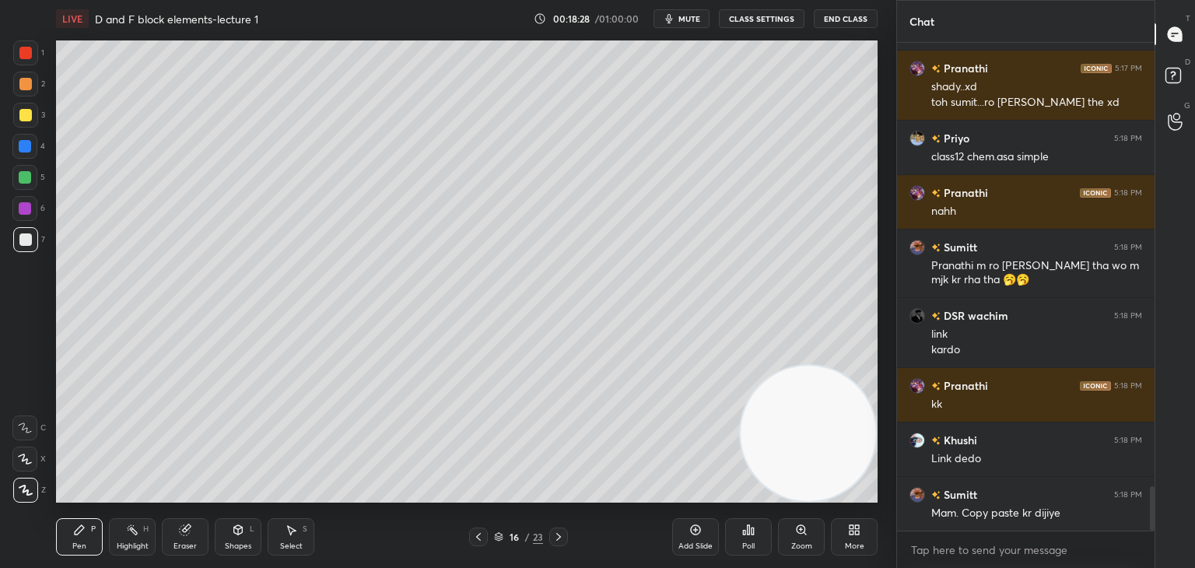
scroll to position [4938, 0]
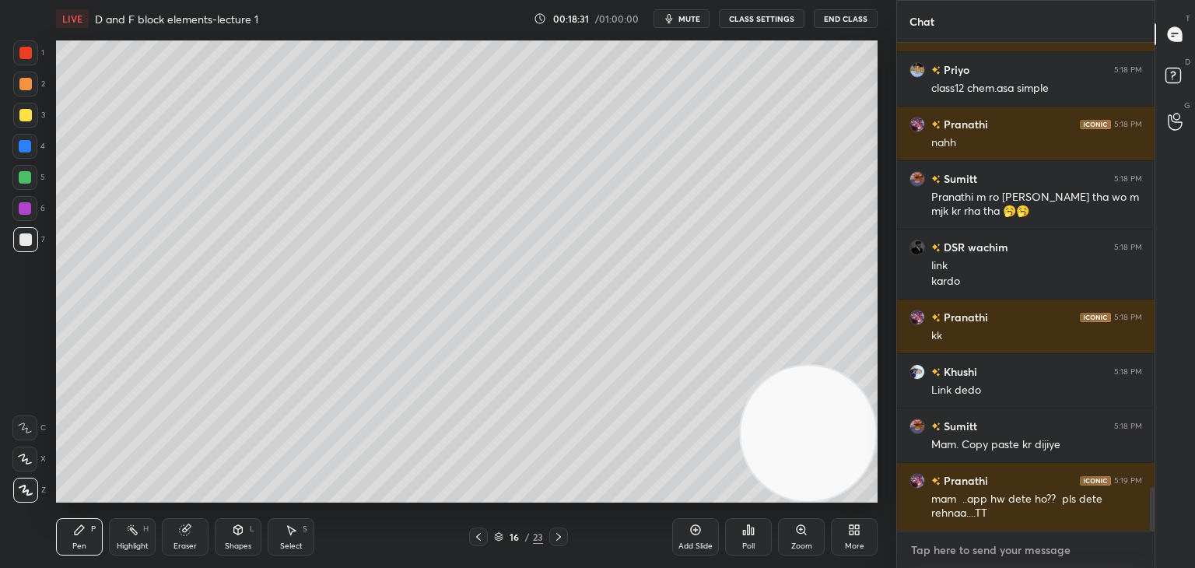
type textarea "x"
click at [966, 556] on textarea at bounding box center [1026, 550] width 233 height 25
paste textarea "[URL][DOMAIN_NAME]"
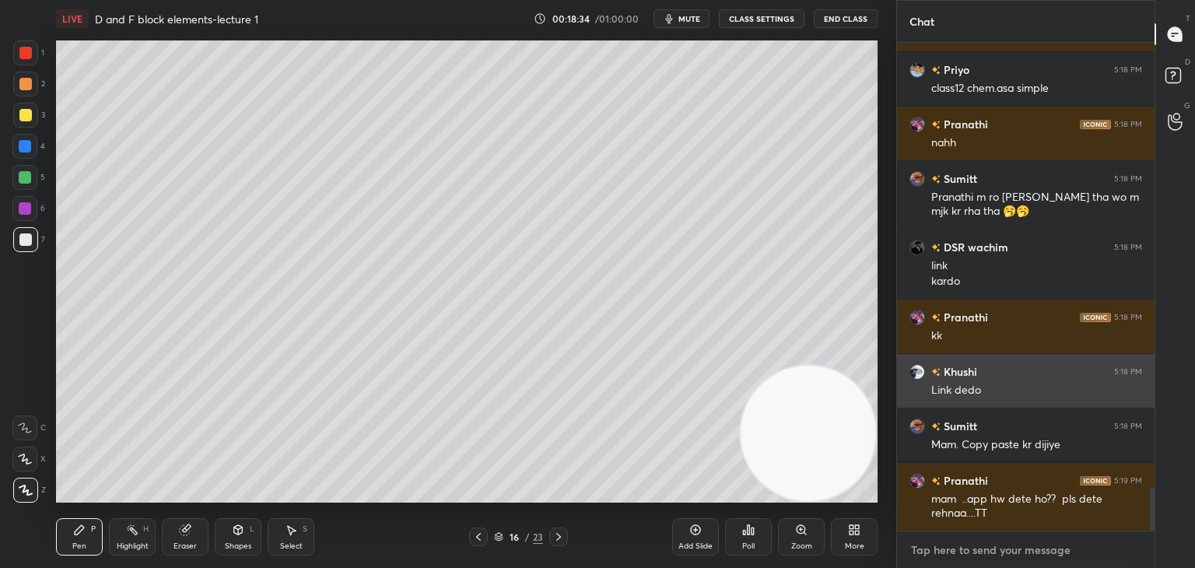
type textarea "[URL][DOMAIN_NAME]"
type textarea "x"
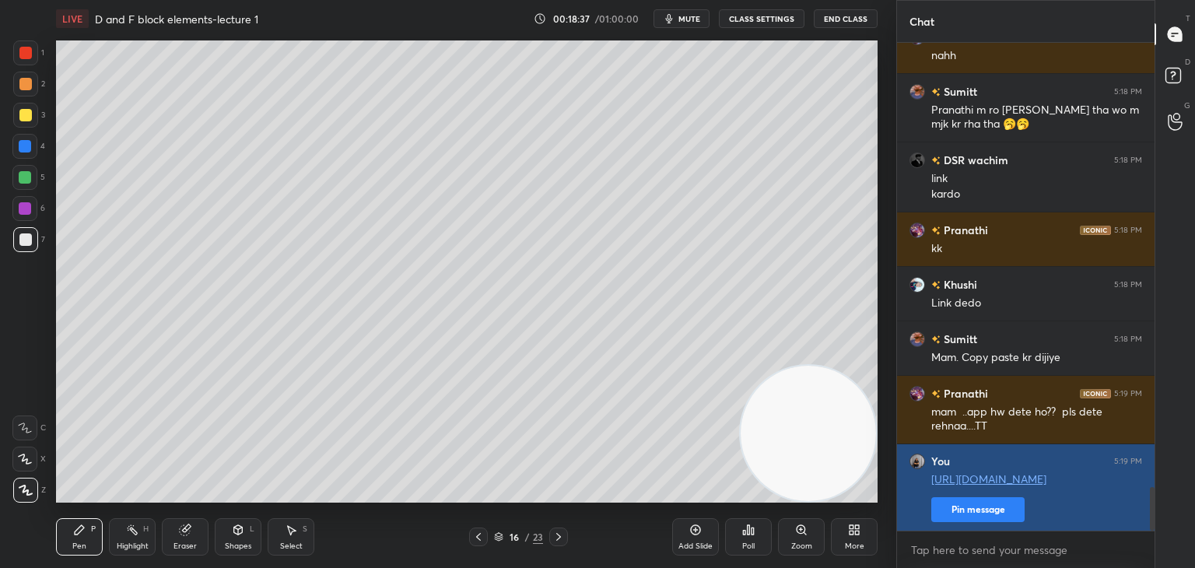
click at [963, 511] on button "Pin message" at bounding box center [978, 509] width 93 height 25
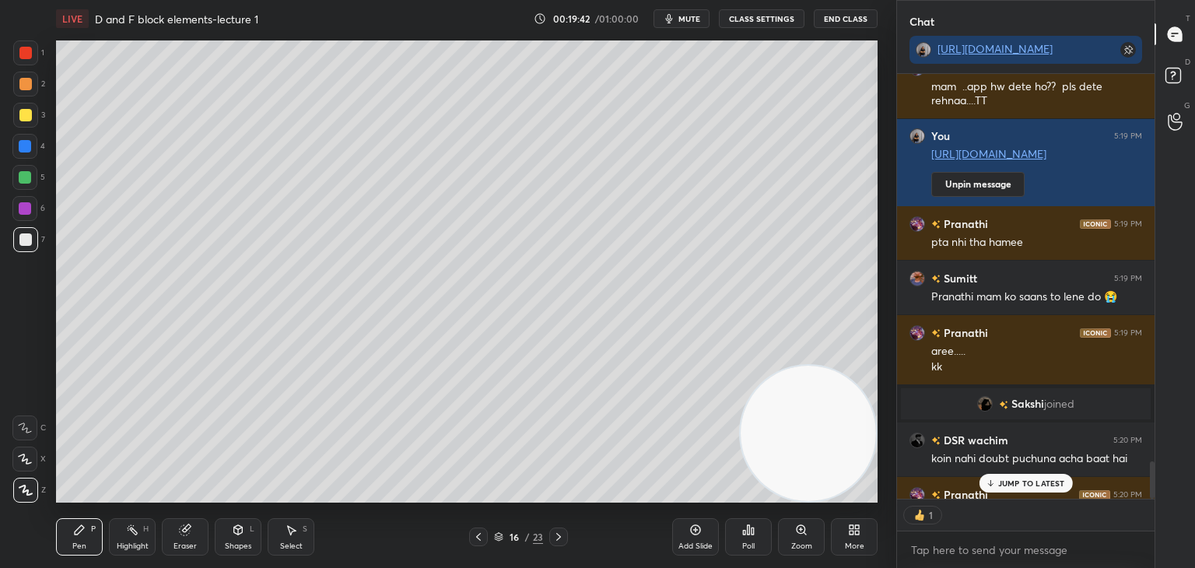
scroll to position [4377, 0]
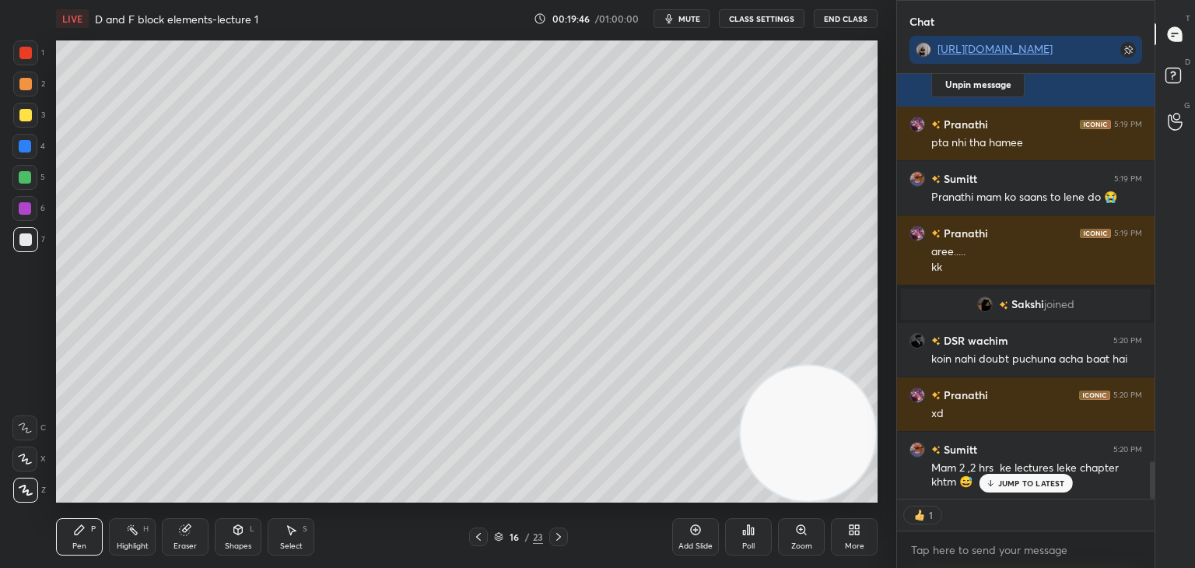
click at [1020, 482] on p "JUMP TO LATEST" at bounding box center [1031, 483] width 67 height 9
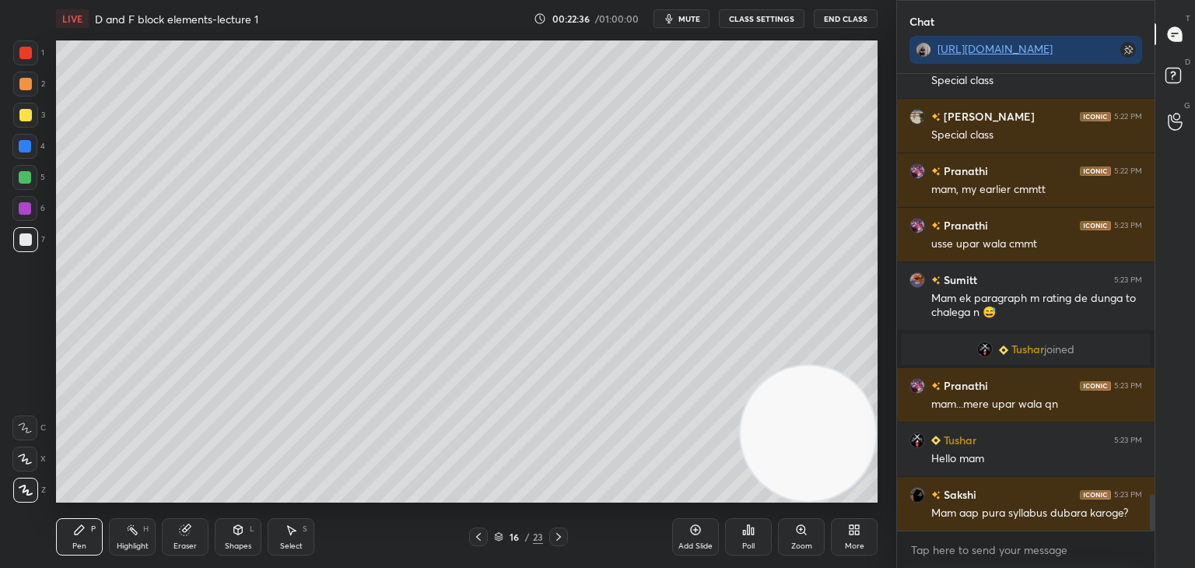
scroll to position [5437, 0]
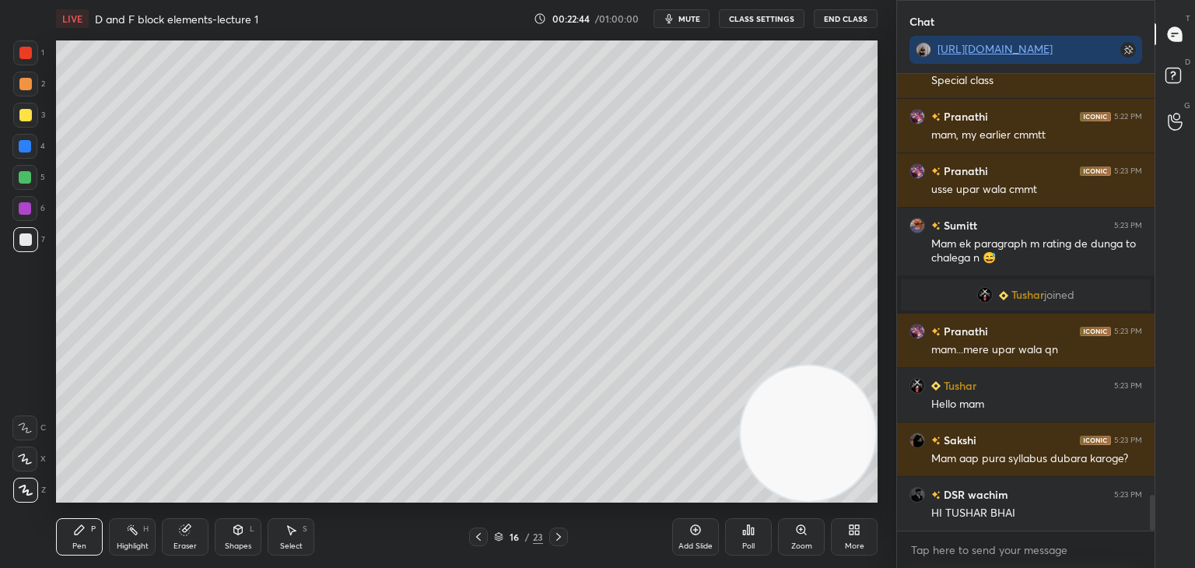
click at [482, 537] on icon at bounding box center [478, 537] width 12 height 12
click at [482, 536] on icon at bounding box center [478, 537] width 12 height 12
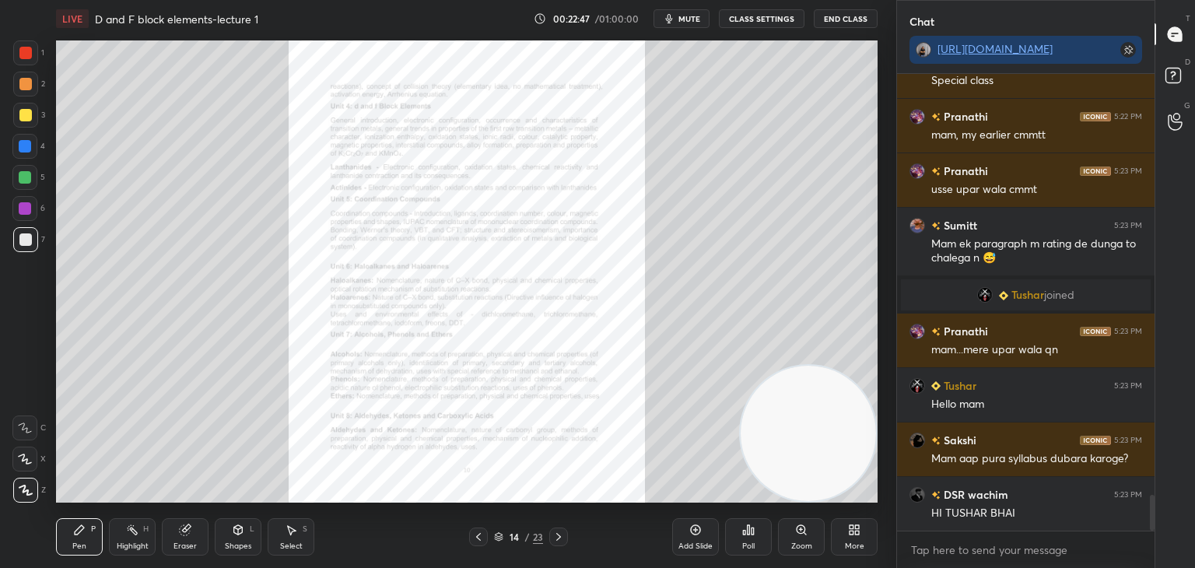
scroll to position [5491, 0]
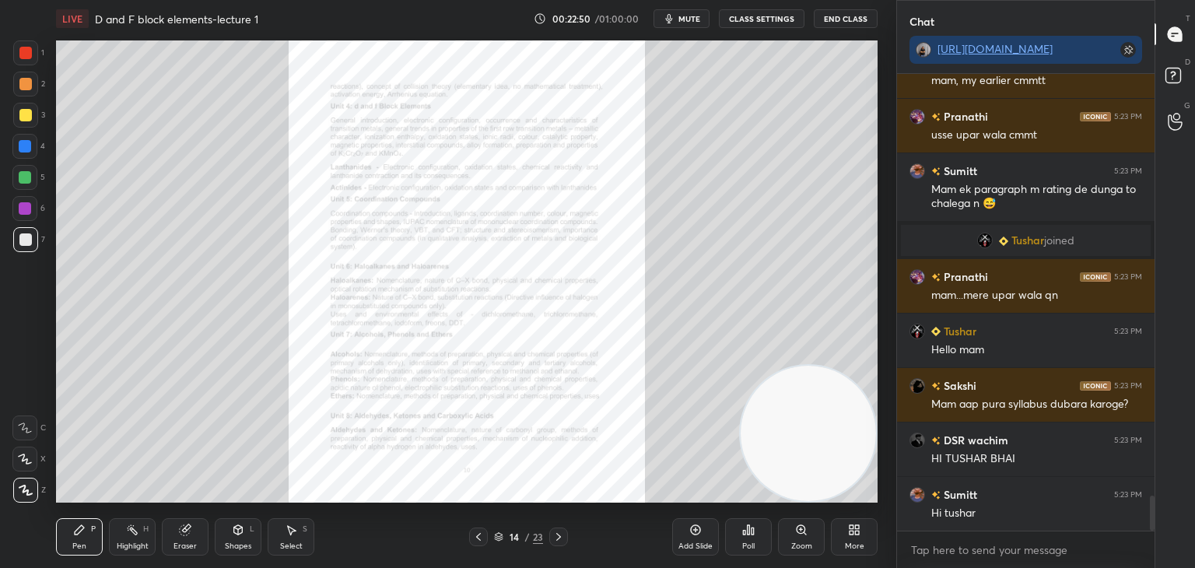
click at [476, 535] on icon at bounding box center [478, 537] width 12 height 12
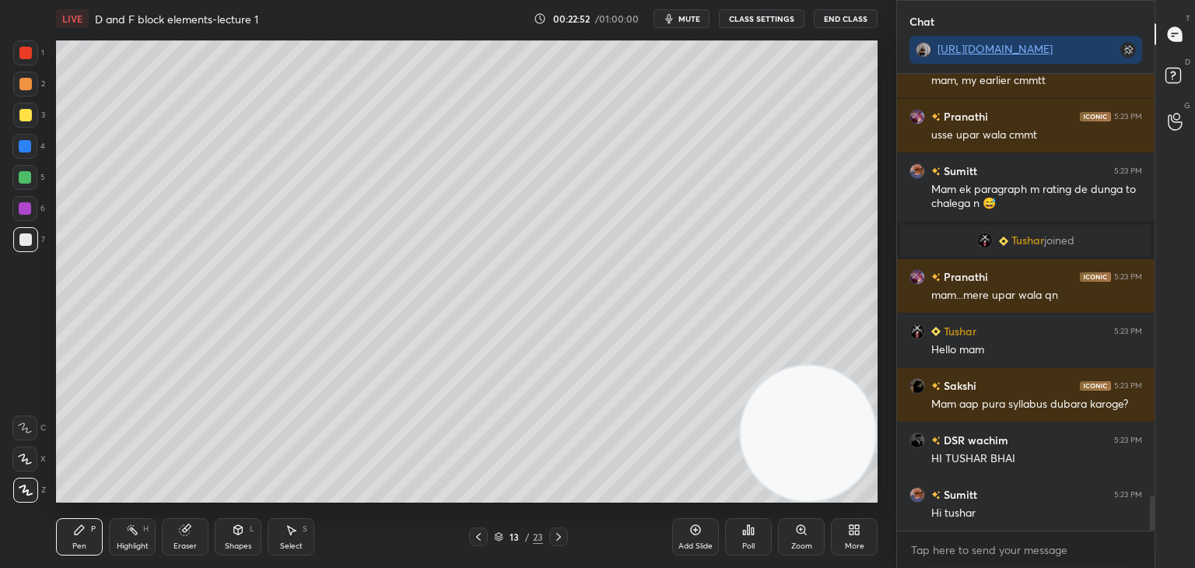
click at [562, 537] on icon at bounding box center [559, 537] width 12 height 12
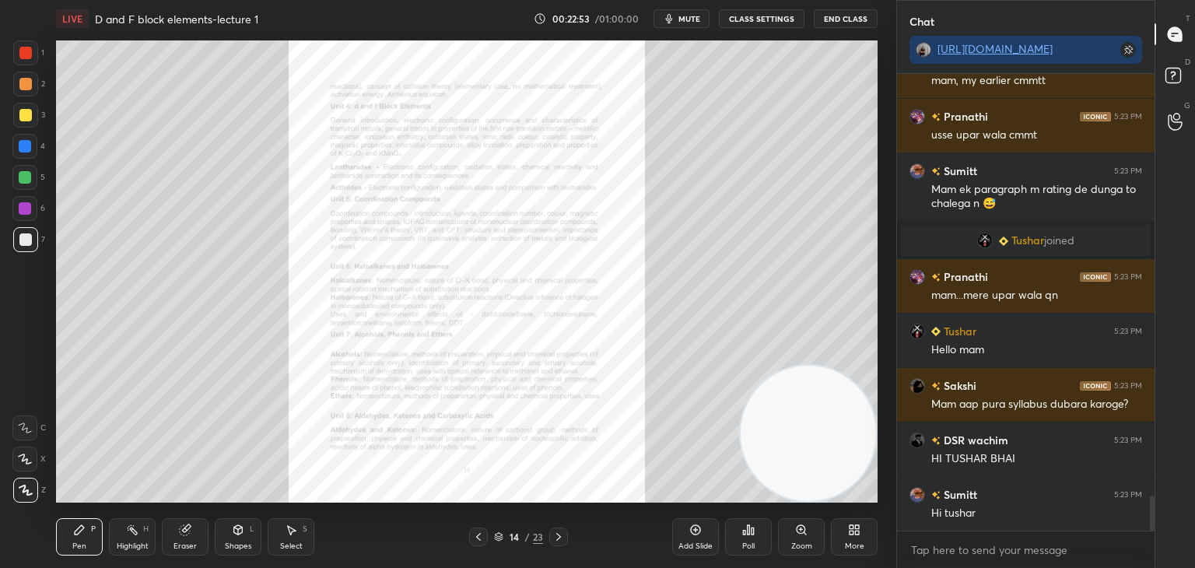
click at [557, 536] on icon at bounding box center [559, 537] width 12 height 12
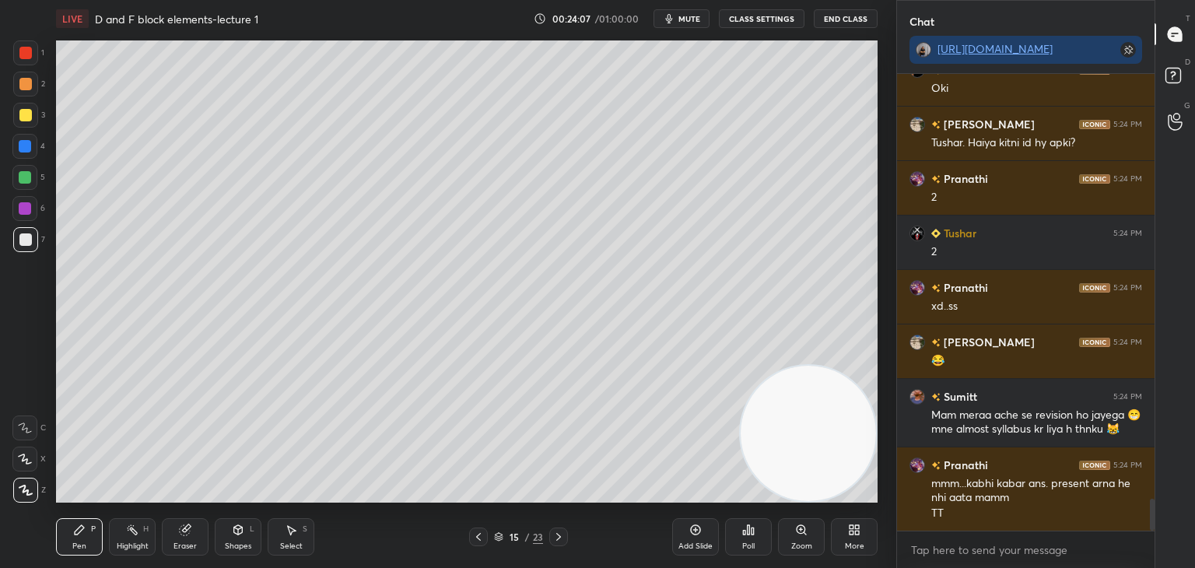
scroll to position [6148, 0]
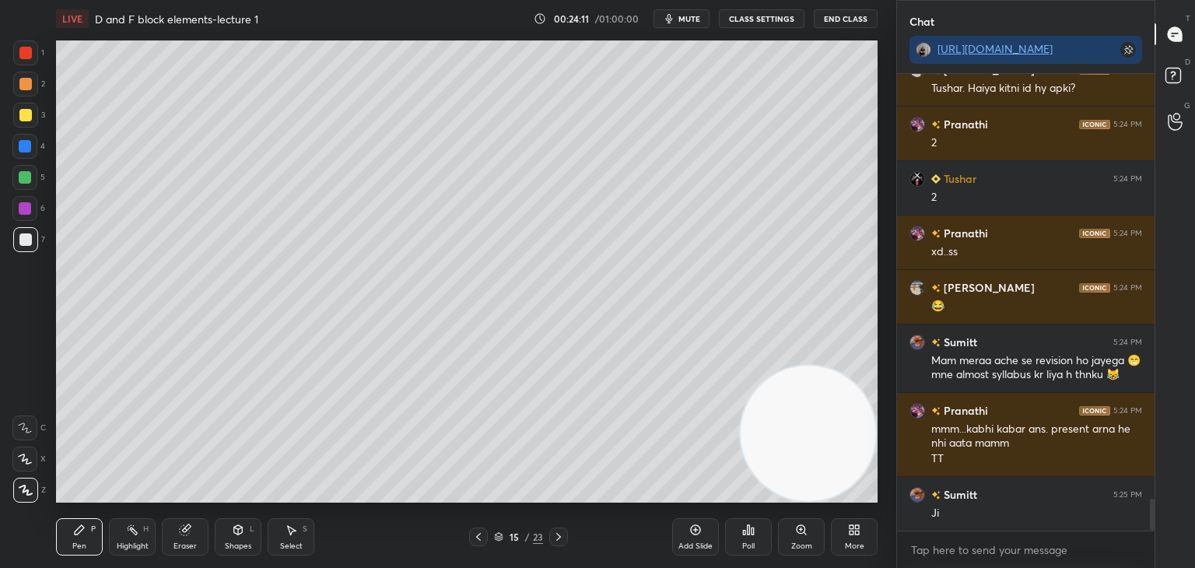
drag, startPoint x: 688, startPoint y: 542, endPoint x: 665, endPoint y: 524, distance: 29.3
click at [688, 542] on div "Add Slide" at bounding box center [696, 546] width 34 height 8
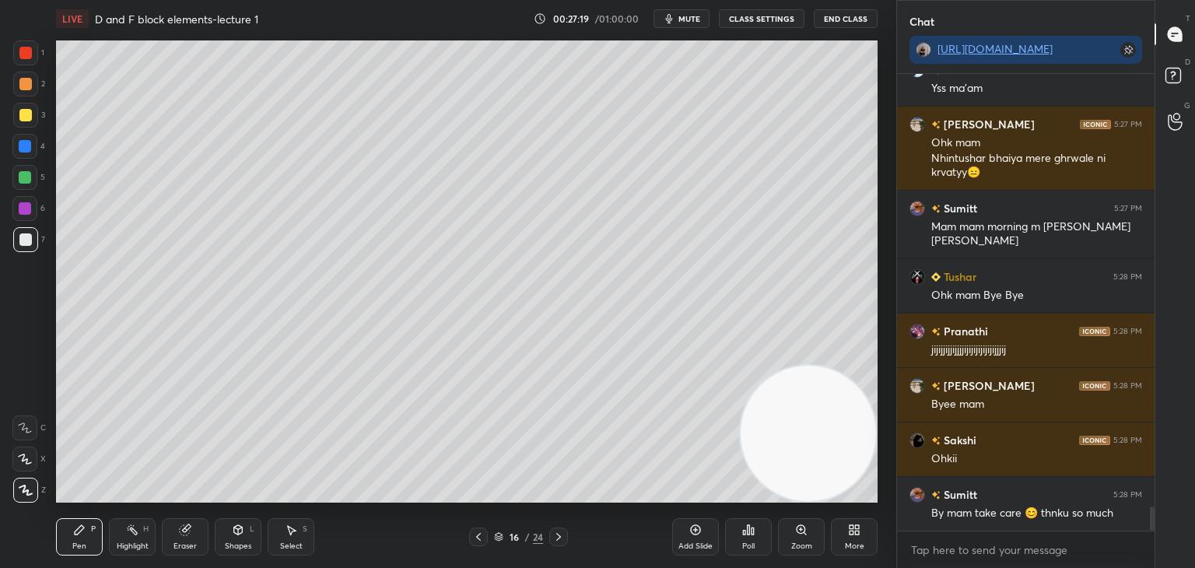
scroll to position [8067, 0]
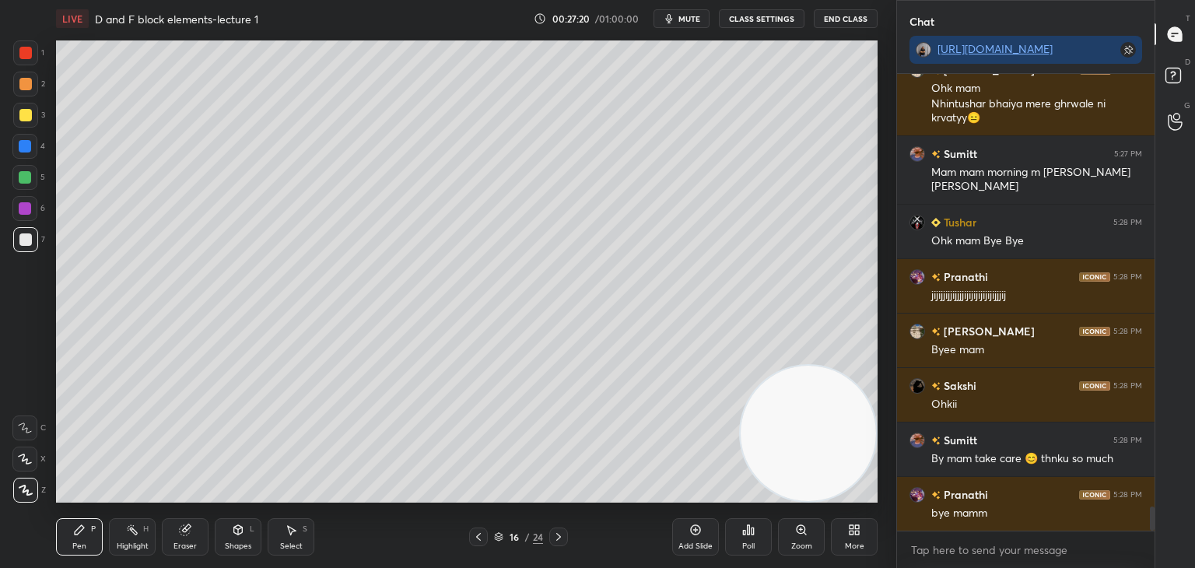
click at [844, 16] on button "End Class" at bounding box center [846, 18] width 64 height 19
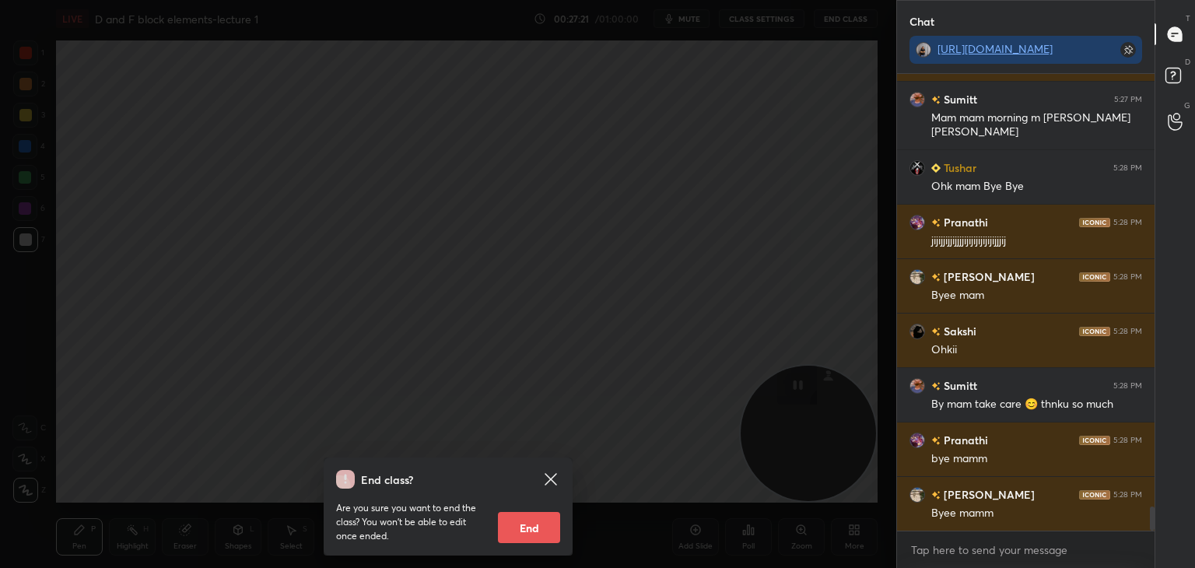
scroll to position [8176, 0]
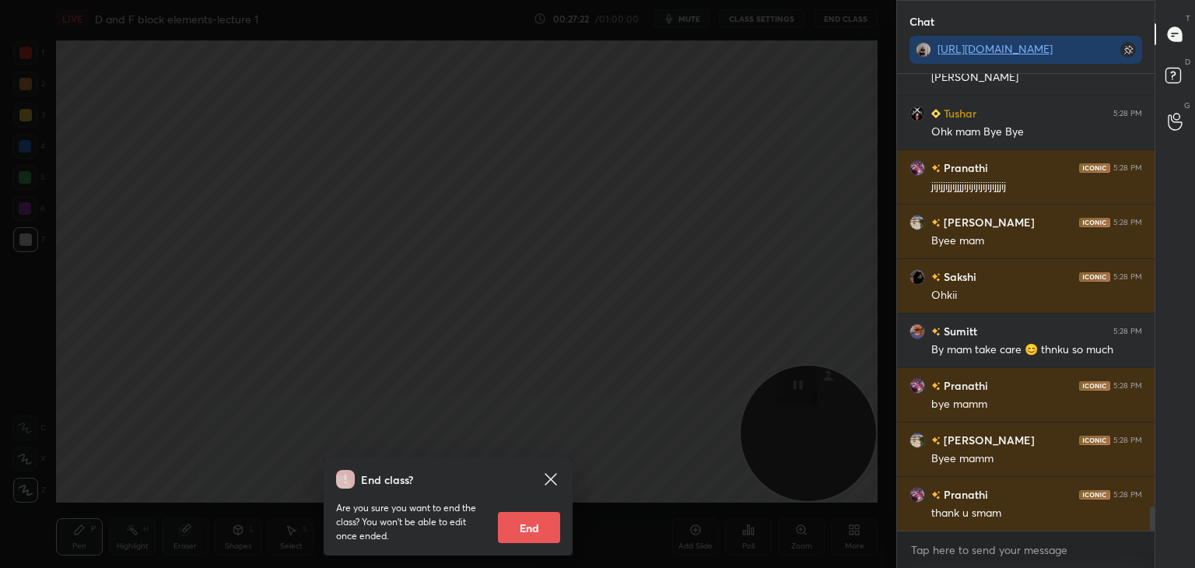
click at [536, 523] on button "End" at bounding box center [529, 527] width 62 height 31
type textarea "x"
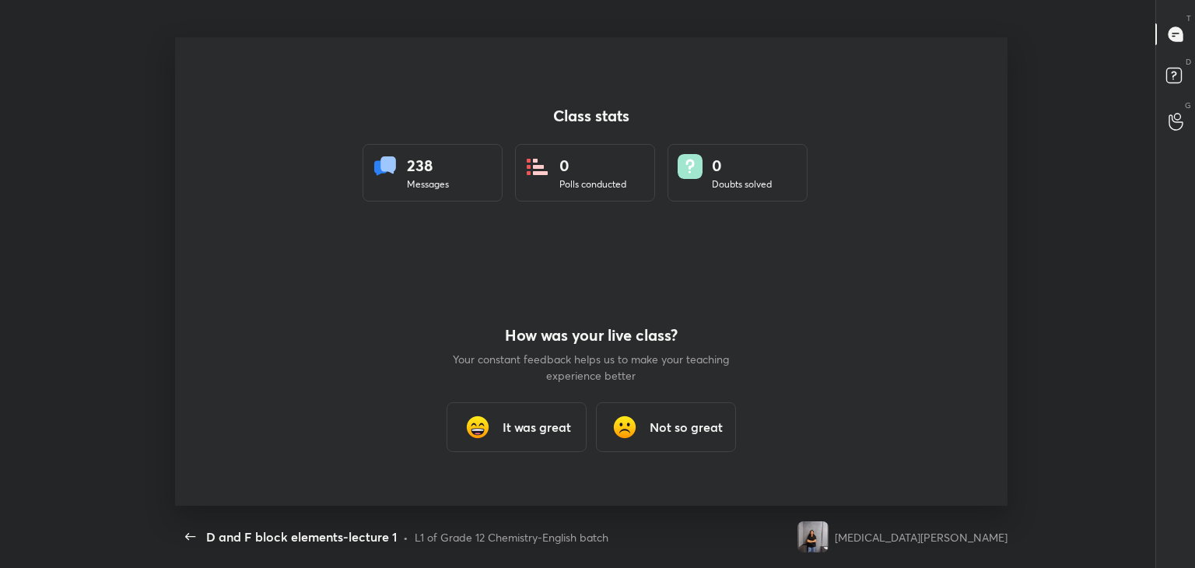
scroll to position [0, 0]
